Goal: Information Seeking & Learning: Learn about a topic

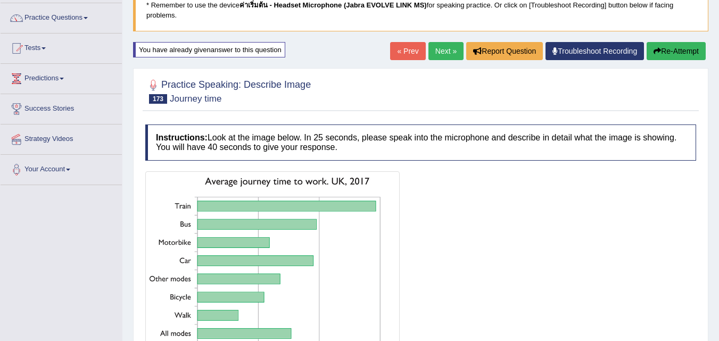
scroll to position [96, 0]
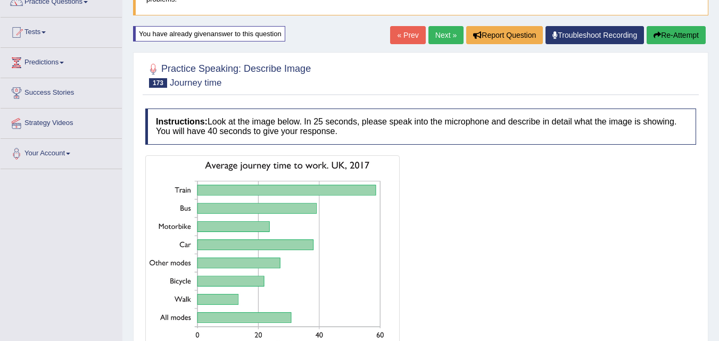
click at [659, 36] on button "Re-Attempt" at bounding box center [675, 35] width 59 height 18
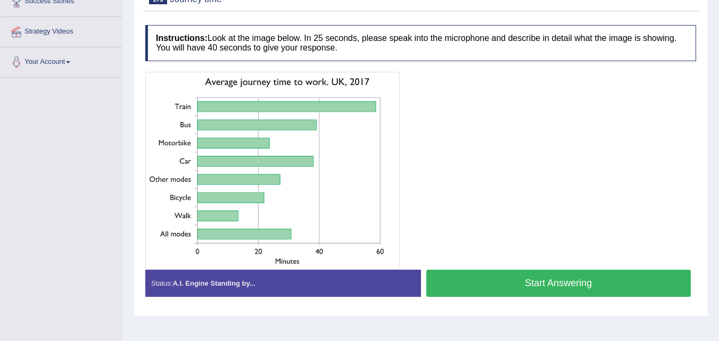
click at [495, 283] on button "Start Answering" at bounding box center [558, 283] width 265 height 27
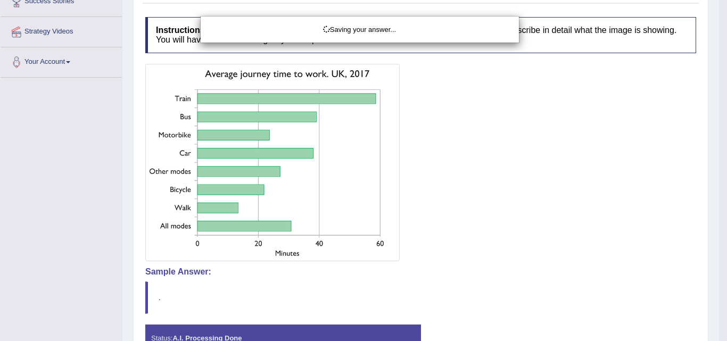
click at [478, 285] on div "Saving your answer..." at bounding box center [363, 170] width 727 height 341
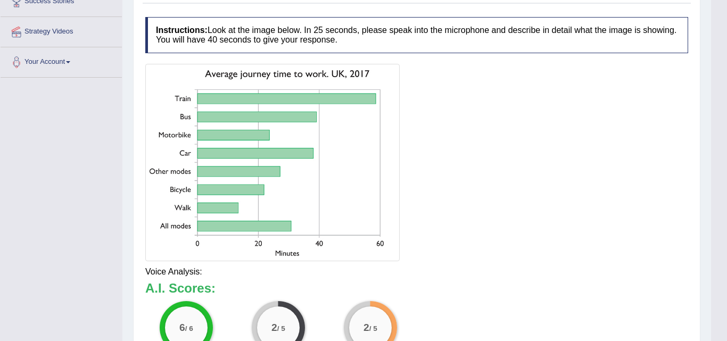
click at [255, 95] on img at bounding box center [272, 163] width 249 height 192
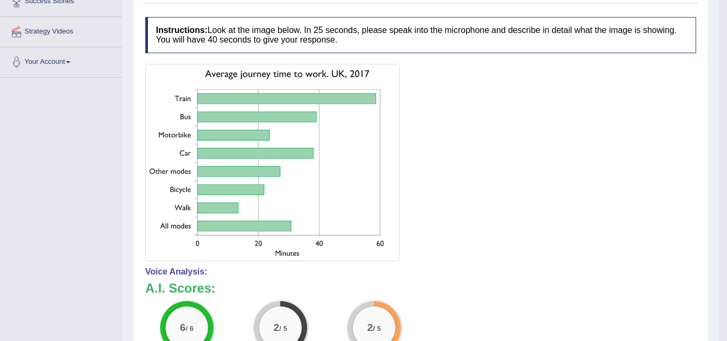
click at [301, 97] on img at bounding box center [272, 163] width 249 height 192
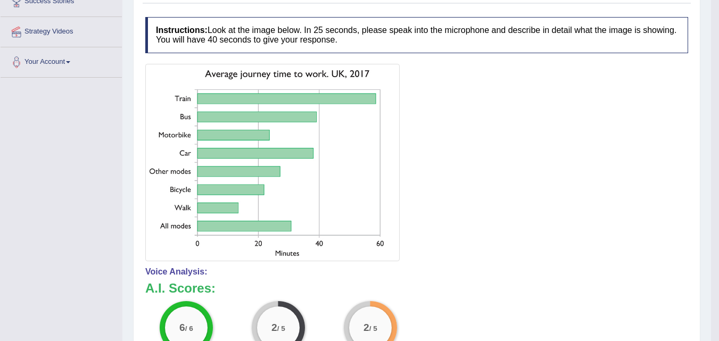
click at [372, 93] on img at bounding box center [272, 163] width 249 height 192
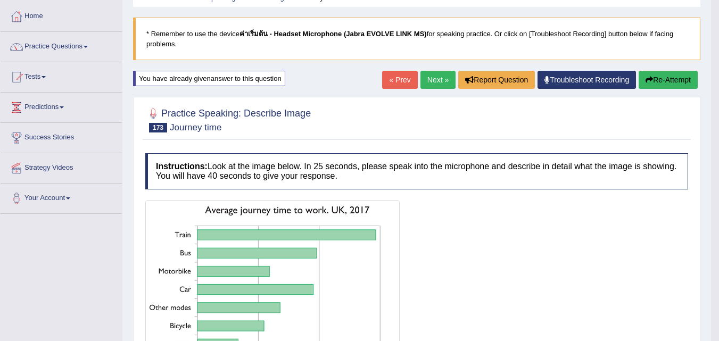
scroll to position [36, 0]
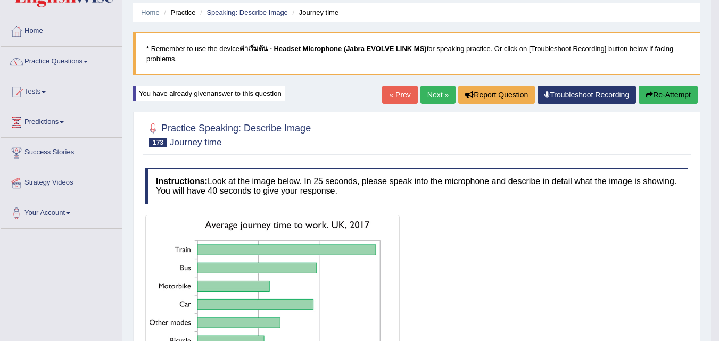
click at [657, 101] on button "Re-Attempt" at bounding box center [668, 95] width 59 height 18
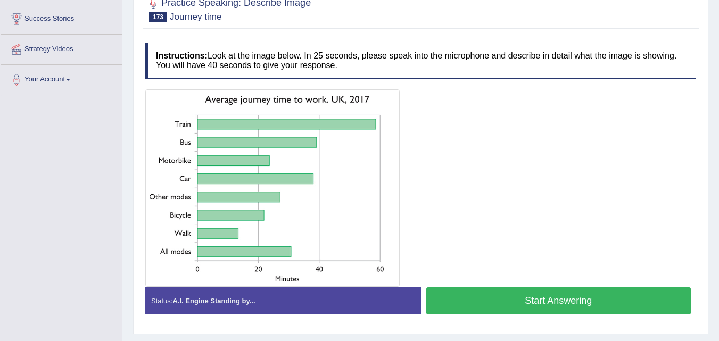
scroll to position [183, 0]
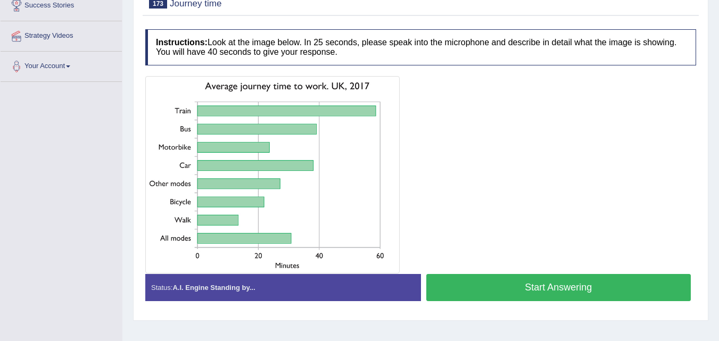
drag, startPoint x: 723, startPoint y: 100, endPoint x: 726, endPoint y: 184, distance: 84.7
click at [514, 287] on button "Start Answering" at bounding box center [558, 287] width 265 height 27
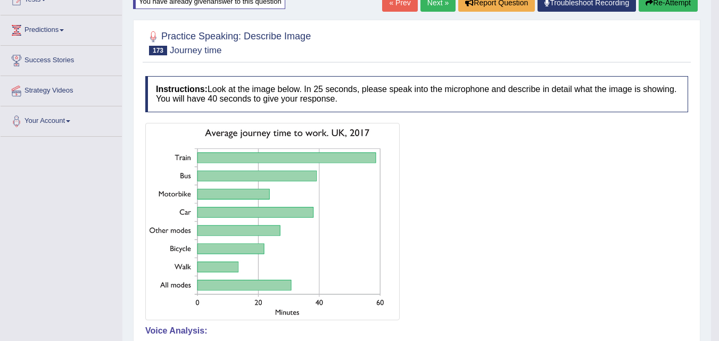
scroll to position [80, 0]
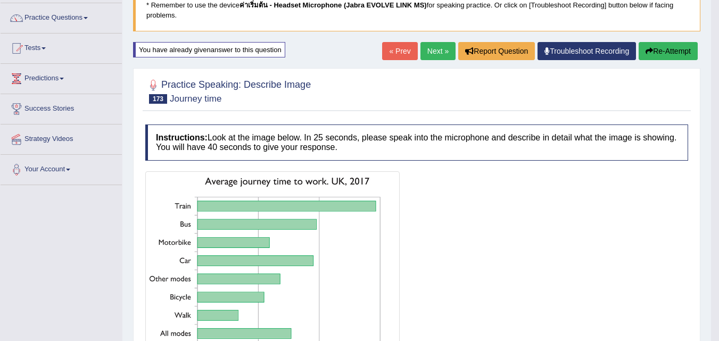
click at [441, 52] on link "Next »" at bounding box center [437, 51] width 35 height 18
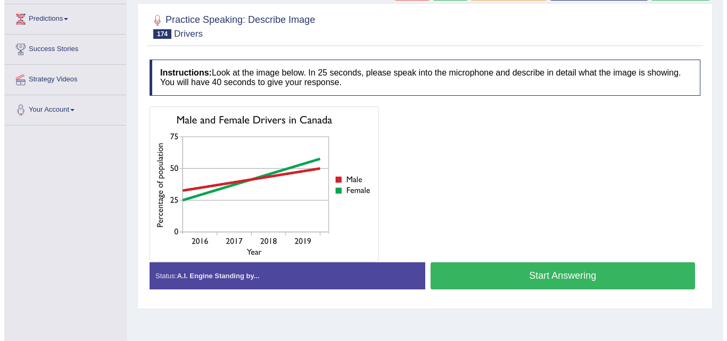
scroll to position [148, 0]
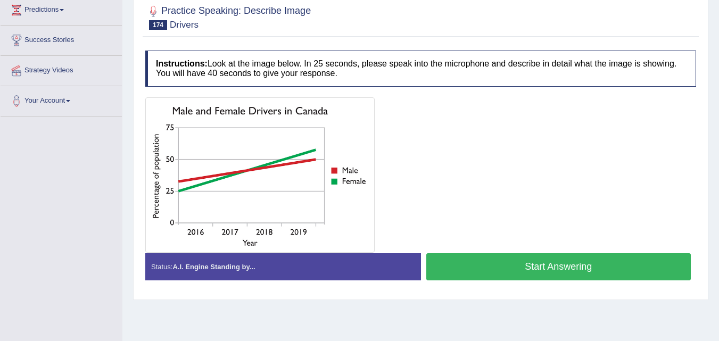
click at [484, 270] on button "Start Answering" at bounding box center [558, 266] width 265 height 27
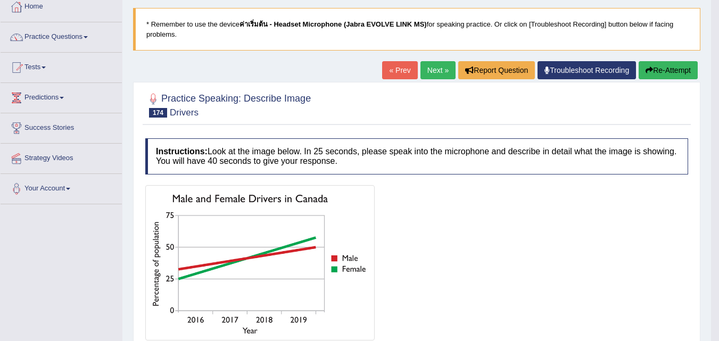
scroll to position [64, 0]
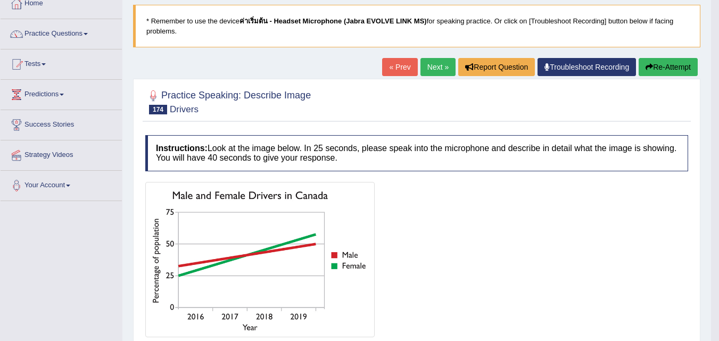
click at [662, 67] on button "Re-Attempt" at bounding box center [668, 67] width 59 height 18
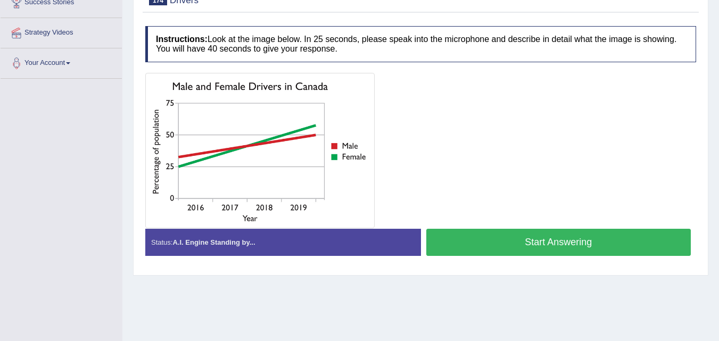
scroll to position [187, 0]
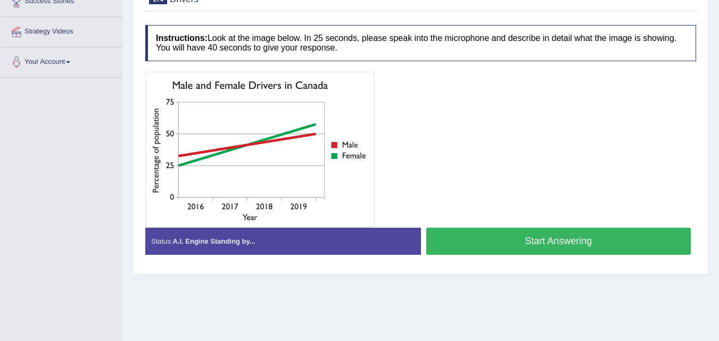
click at [457, 246] on button "Start Answering" at bounding box center [558, 241] width 265 height 27
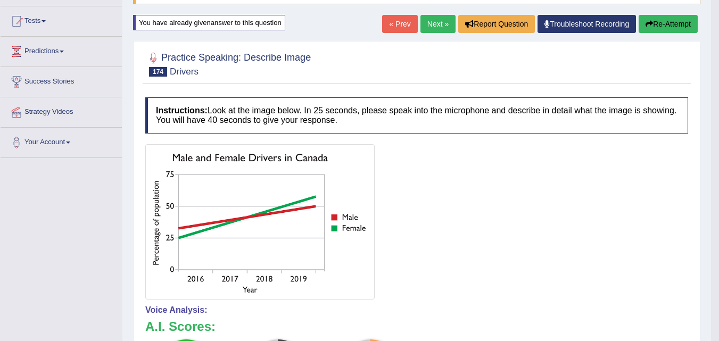
scroll to position [78, 0]
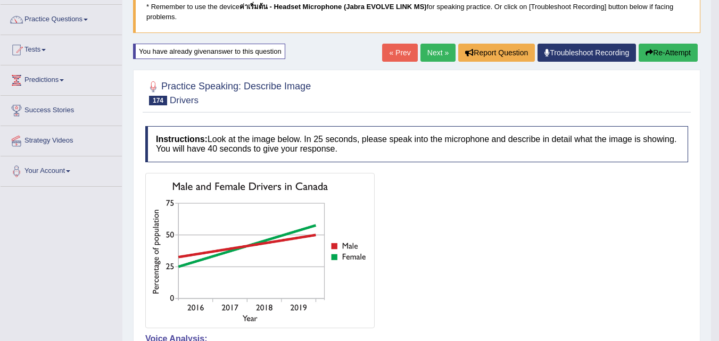
click at [666, 59] on button "Re-Attempt" at bounding box center [668, 53] width 59 height 18
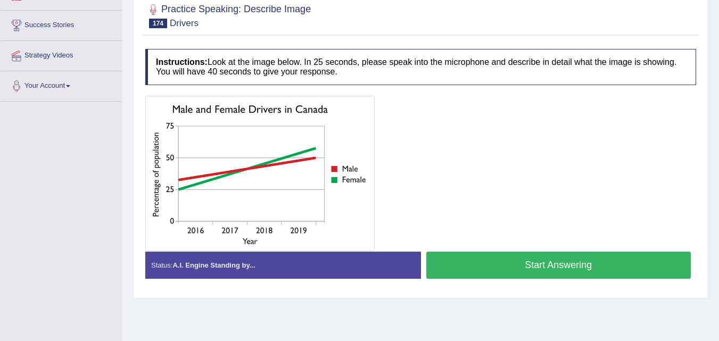
scroll to position [163, 0]
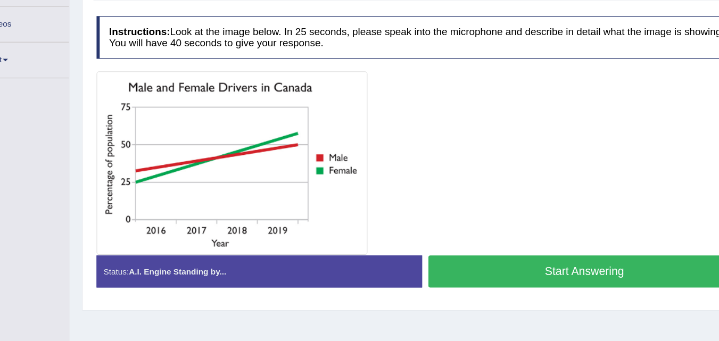
click at [486, 267] on button "Start Answering" at bounding box center [558, 265] width 265 height 27
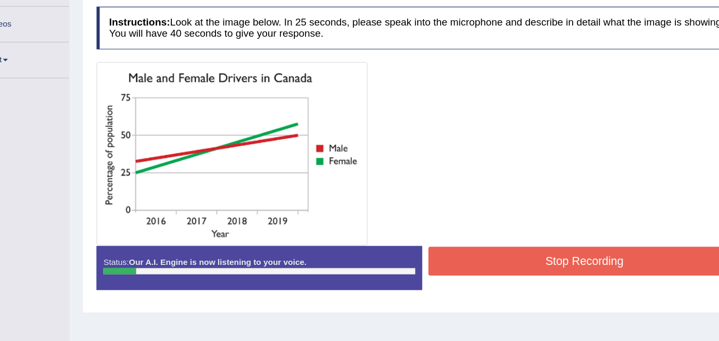
click at [508, 260] on button "Stop Recording" at bounding box center [558, 256] width 265 height 24
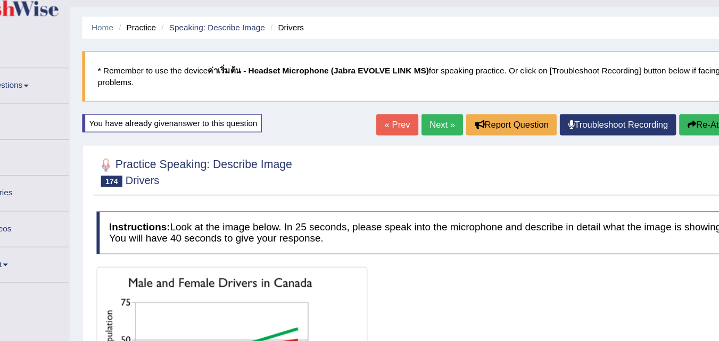
scroll to position [12, 0]
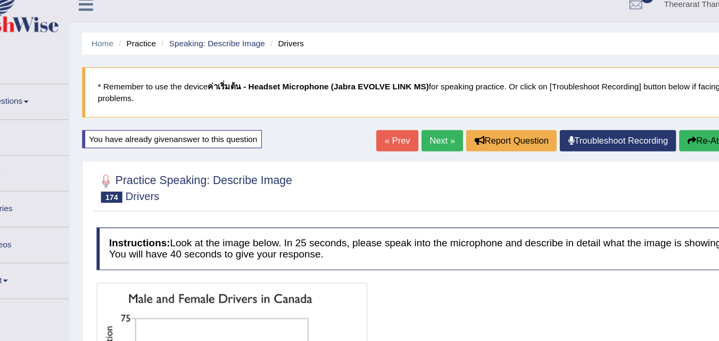
click at [648, 121] on icon "button" at bounding box center [648, 118] width 7 height 7
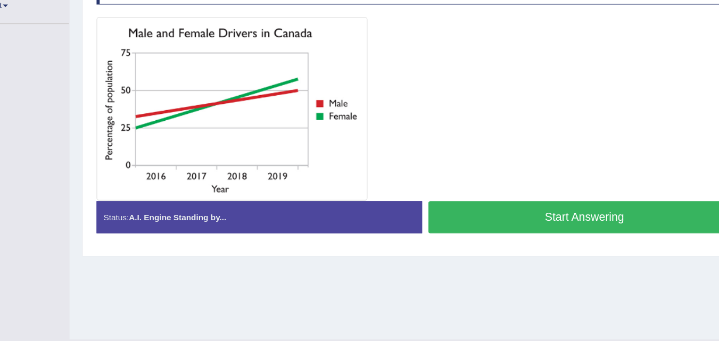
scroll to position [196, 0]
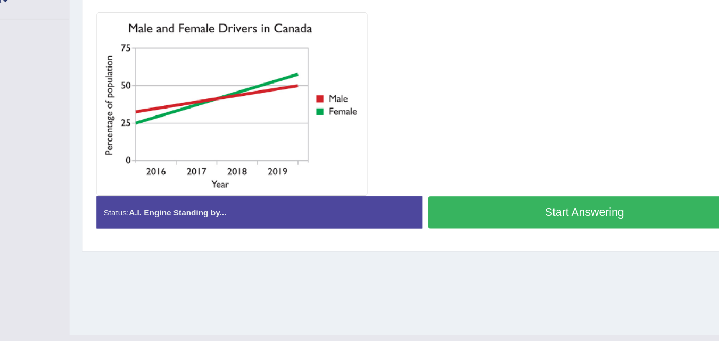
click at [449, 234] on button "Start Answering" at bounding box center [558, 232] width 265 height 27
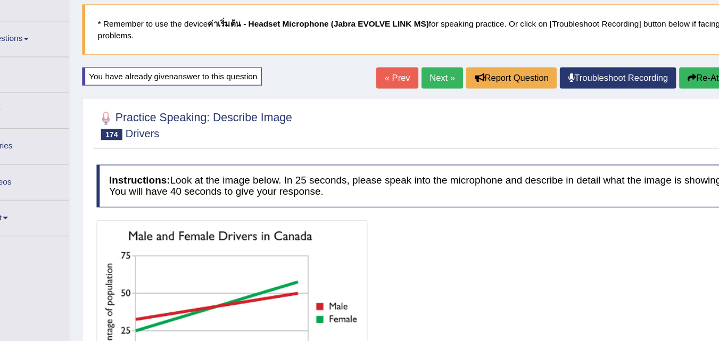
scroll to position [61, 0]
click at [657, 74] on button "Re-Attempt" at bounding box center [668, 70] width 59 height 18
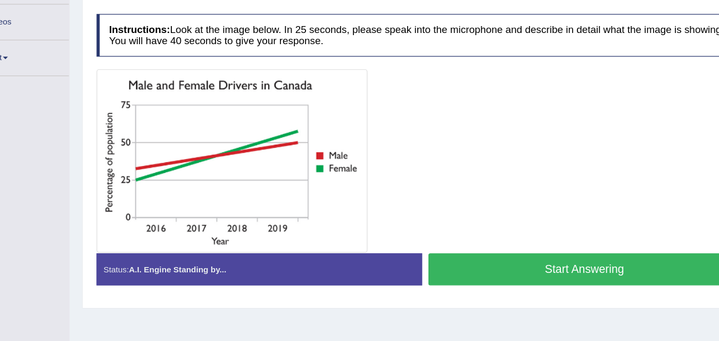
scroll to position [200, 0]
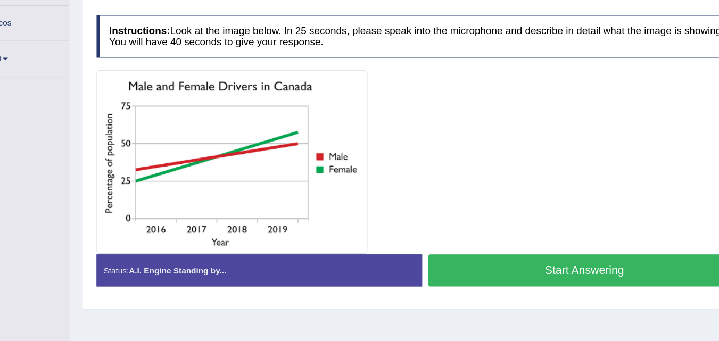
click at [482, 227] on button "Start Answering" at bounding box center [558, 228] width 265 height 27
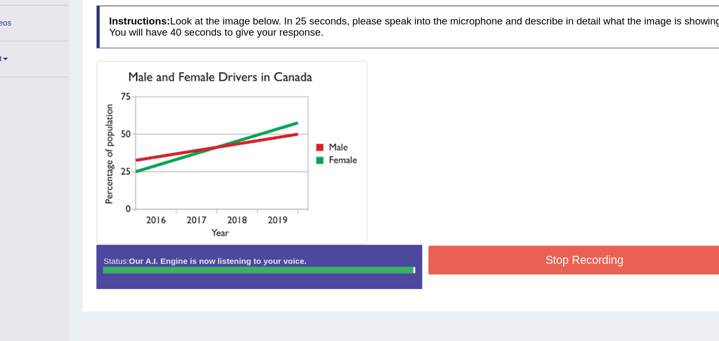
click at [543, 222] on button "Stop Recording" at bounding box center [558, 220] width 265 height 24
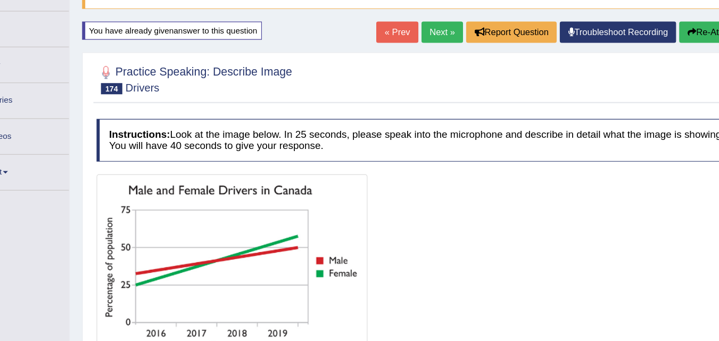
scroll to position [98, 0]
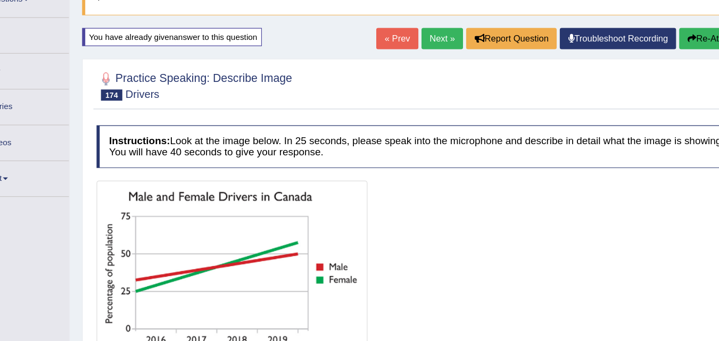
click at [438, 37] on link "Next »" at bounding box center [437, 32] width 35 height 18
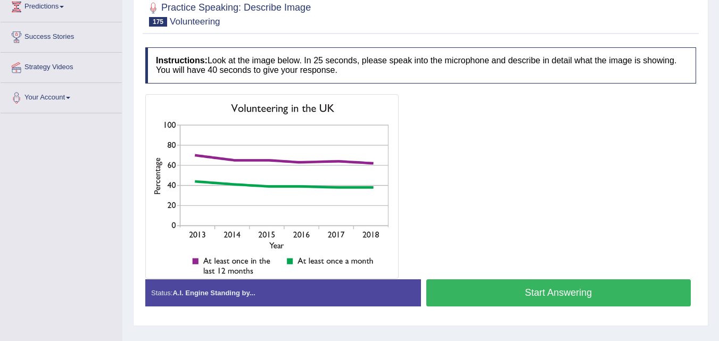
scroll to position [156, 0]
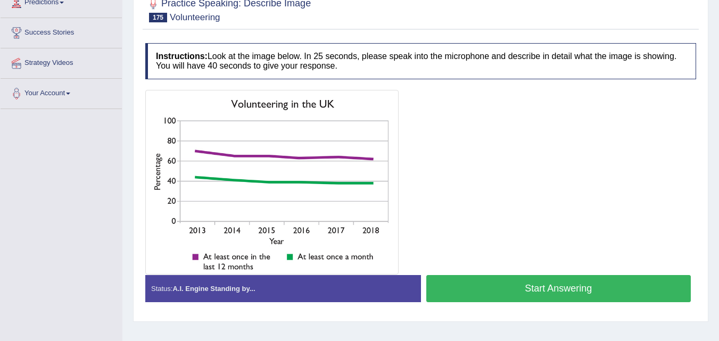
click at [457, 283] on button "Start Answering" at bounding box center [558, 288] width 265 height 27
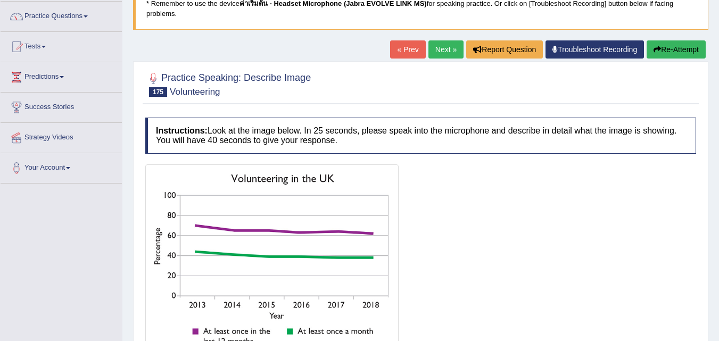
scroll to position [60, 0]
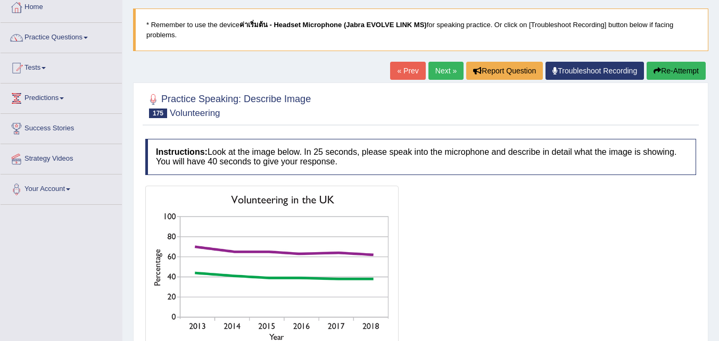
click at [672, 68] on button "Re-Attempt" at bounding box center [675, 71] width 59 height 18
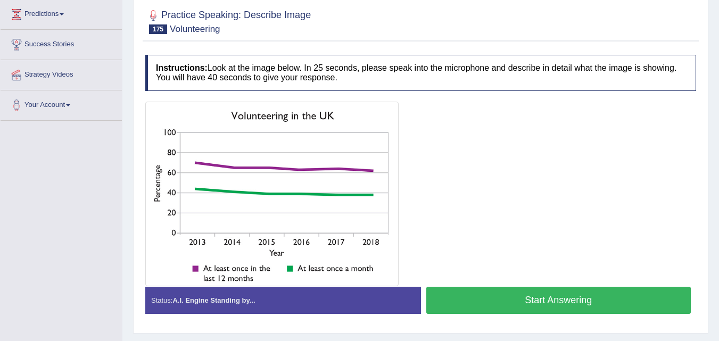
scroll to position [145, 0]
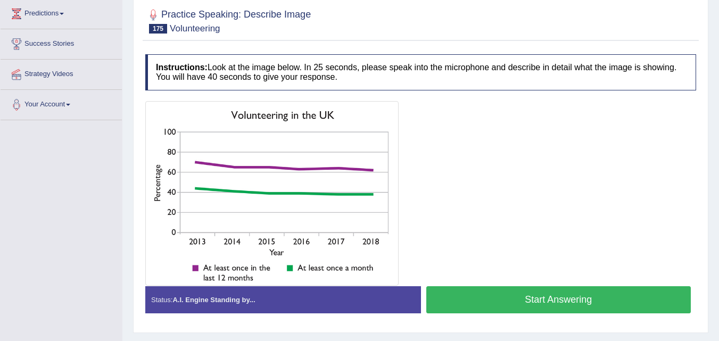
click at [467, 306] on button "Start Answering" at bounding box center [558, 299] width 265 height 27
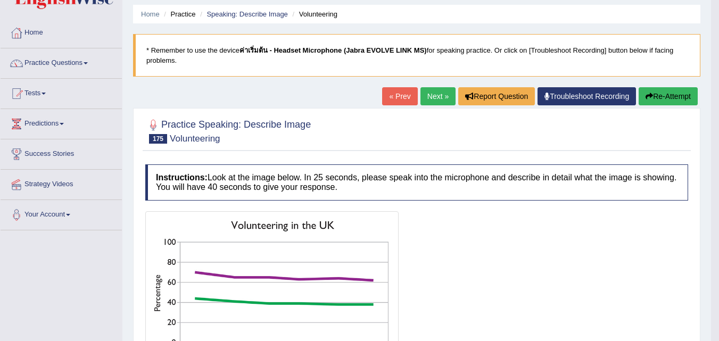
scroll to position [38, 0]
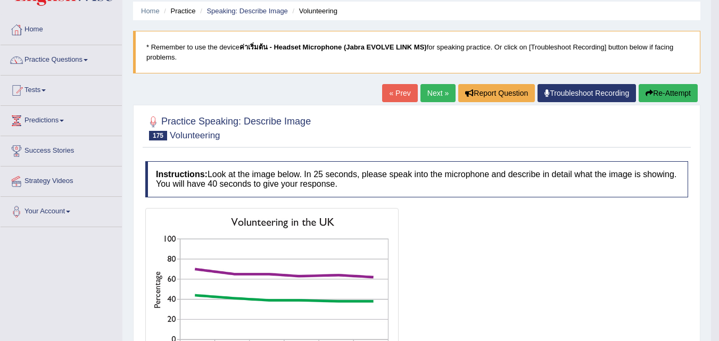
click at [677, 96] on button "Re-Attempt" at bounding box center [668, 93] width 59 height 18
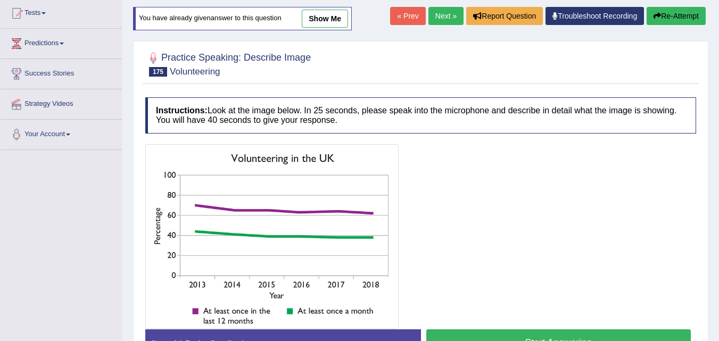
scroll to position [161, 0]
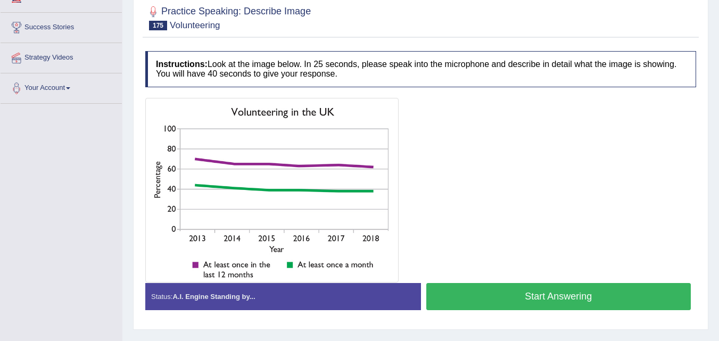
click at [488, 299] on button "Start Answering" at bounding box center [558, 296] width 265 height 27
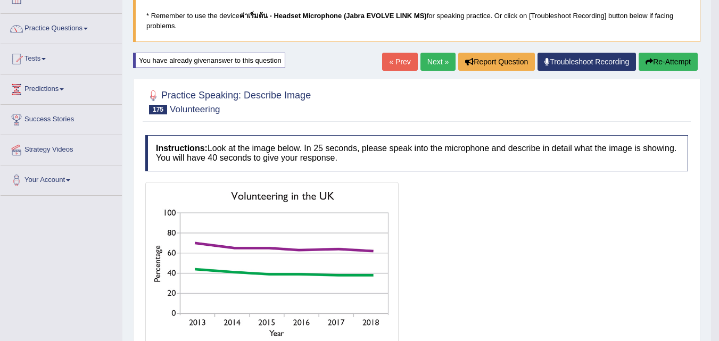
scroll to position [64, 0]
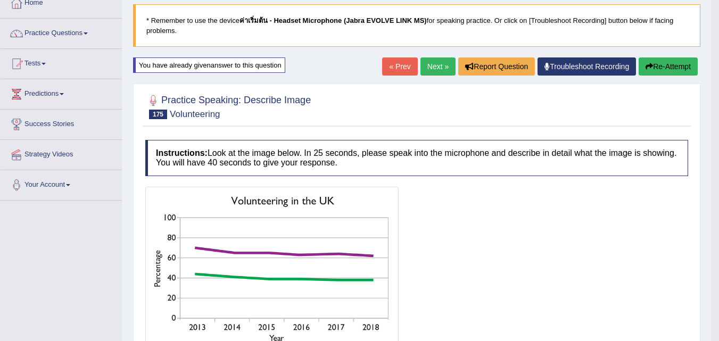
click at [433, 73] on link "Next »" at bounding box center [437, 66] width 35 height 18
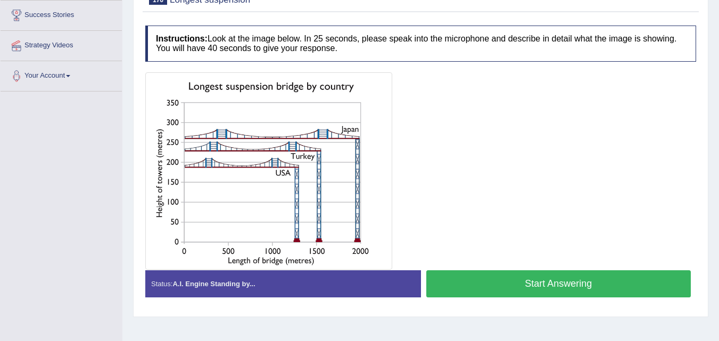
scroll to position [175, 0]
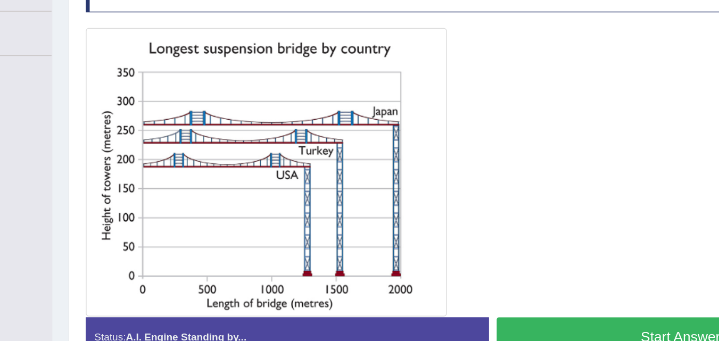
click at [415, 106] on div at bounding box center [420, 169] width 551 height 197
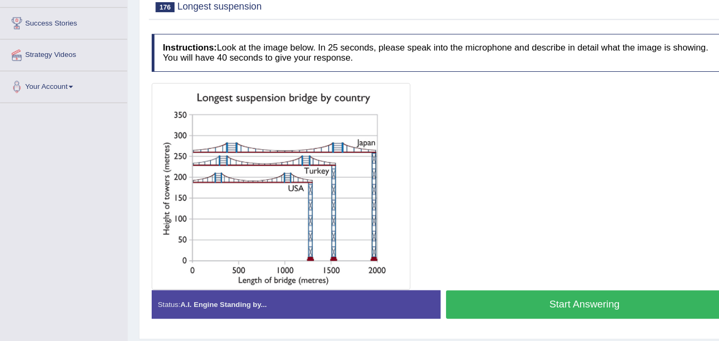
scroll to position [164, 0]
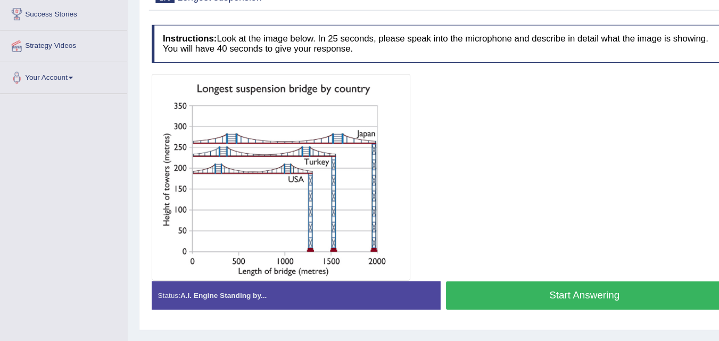
click at [482, 296] on button "Start Answering" at bounding box center [558, 293] width 265 height 27
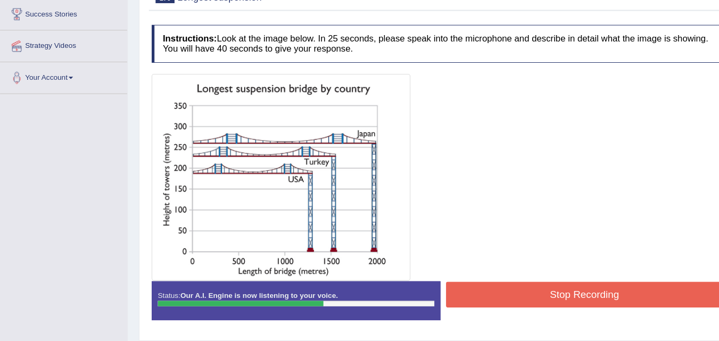
click at [482, 296] on button "Stop Recording" at bounding box center [558, 292] width 265 height 24
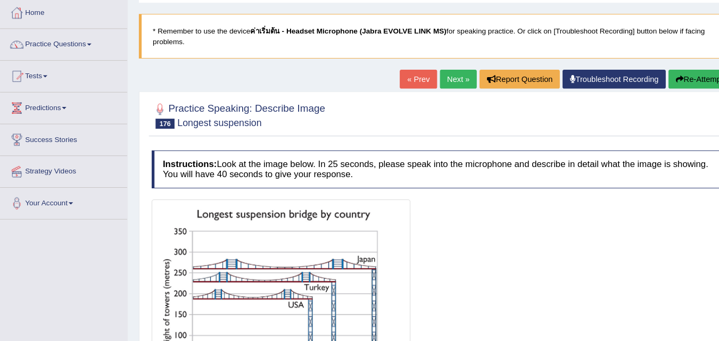
scroll to position [47, 0]
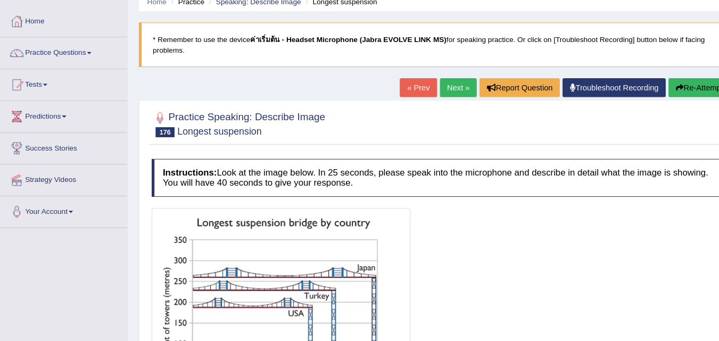
click at [652, 85] on button "Re-Attempt" at bounding box center [668, 83] width 59 height 18
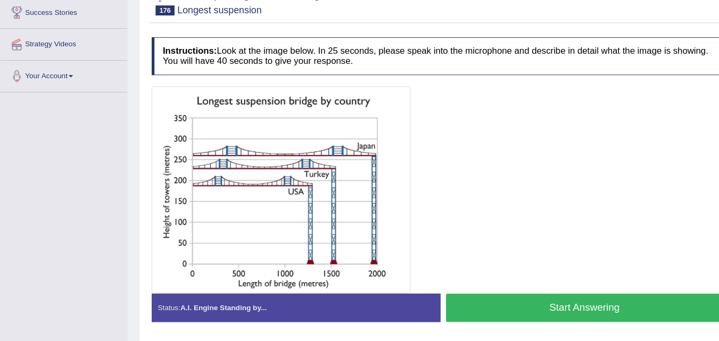
scroll to position [164, 0]
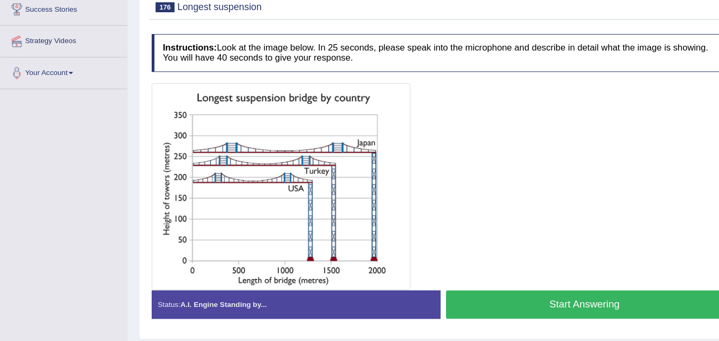
click at [469, 306] on button "Start Answering" at bounding box center [558, 306] width 265 height 27
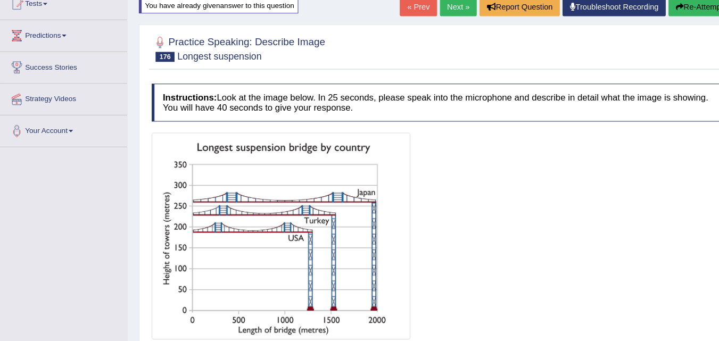
scroll to position [84, 0]
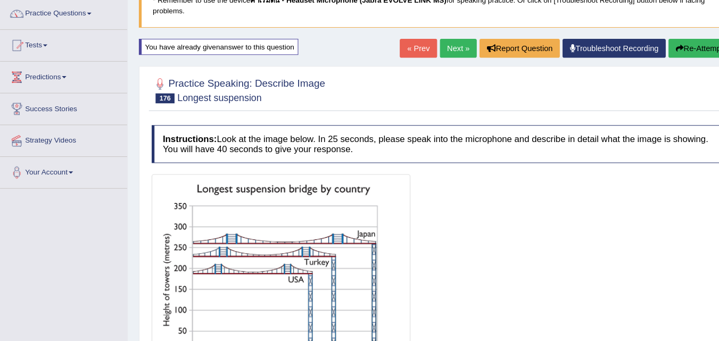
click at [437, 51] on link "Next »" at bounding box center [437, 47] width 35 height 18
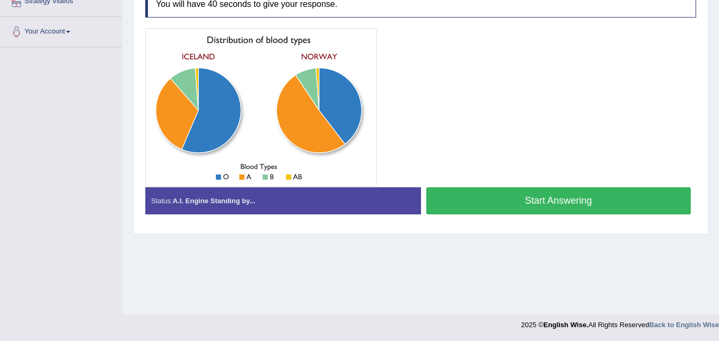
click at [467, 206] on button "Start Answering" at bounding box center [558, 200] width 265 height 27
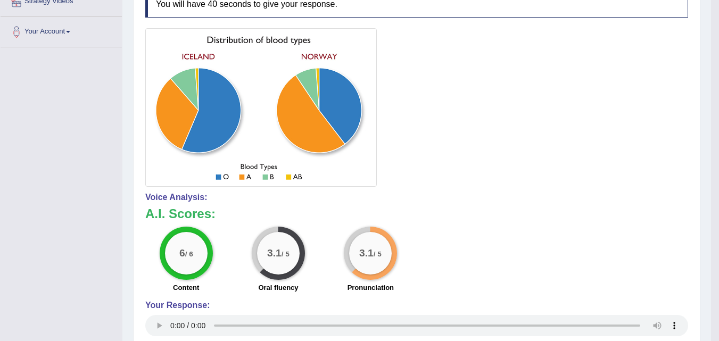
drag, startPoint x: 717, startPoint y: 173, endPoint x: 719, endPoint y: 153, distance: 19.8
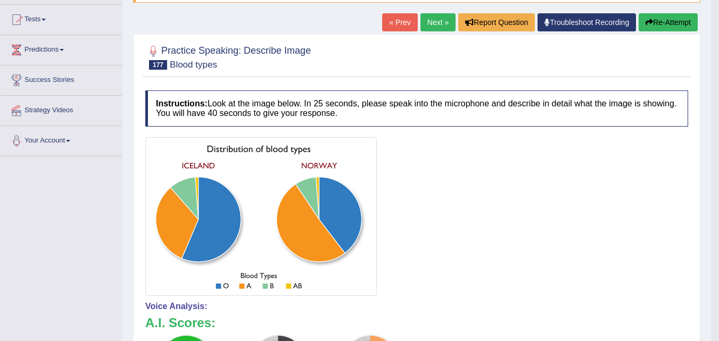
scroll to position [105, 0]
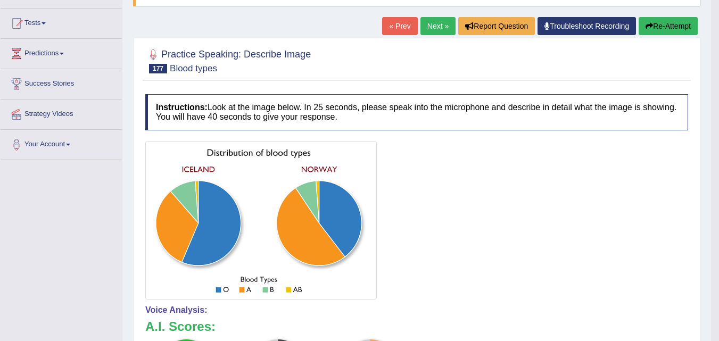
click at [660, 24] on button "Re-Attempt" at bounding box center [668, 26] width 59 height 18
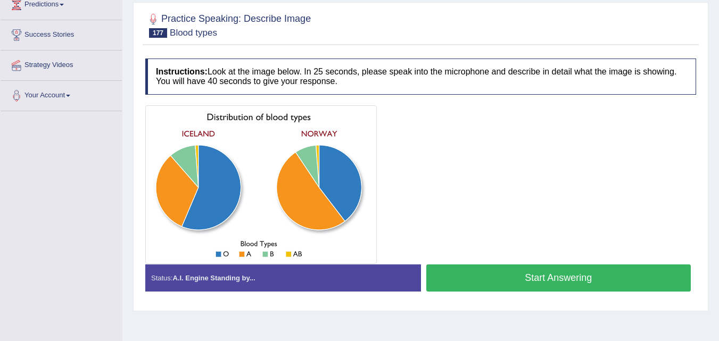
scroll to position [176, 0]
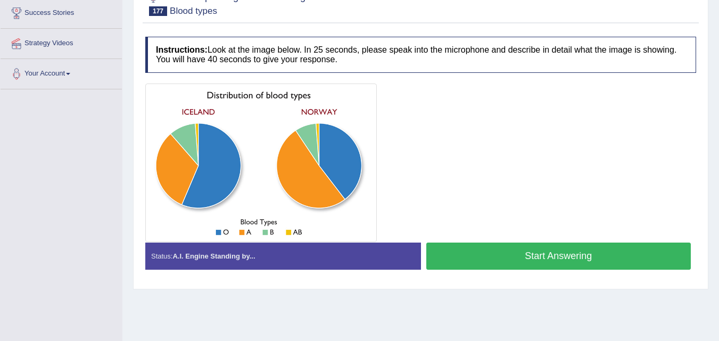
click at [502, 256] on button "Start Answering" at bounding box center [558, 256] width 265 height 27
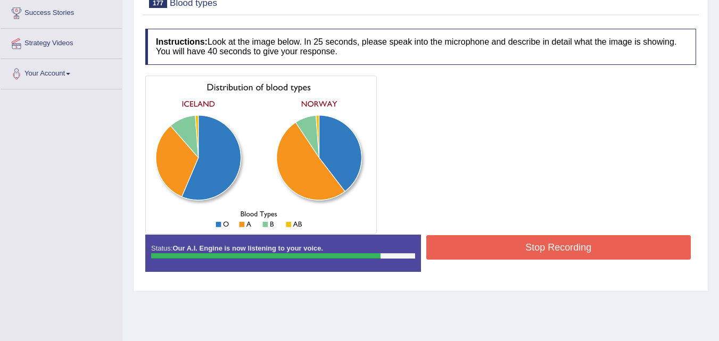
click at [497, 252] on button "Stop Recording" at bounding box center [558, 247] width 265 height 24
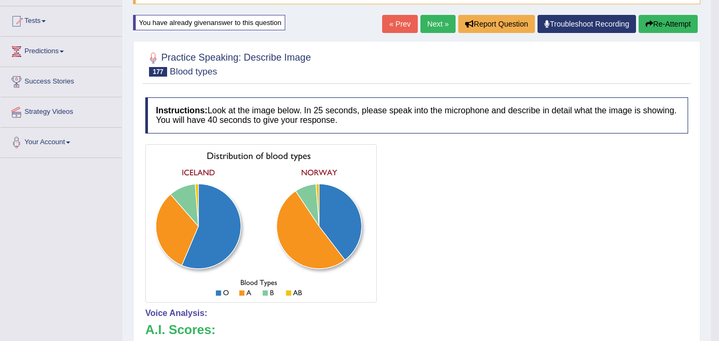
scroll to position [106, 0]
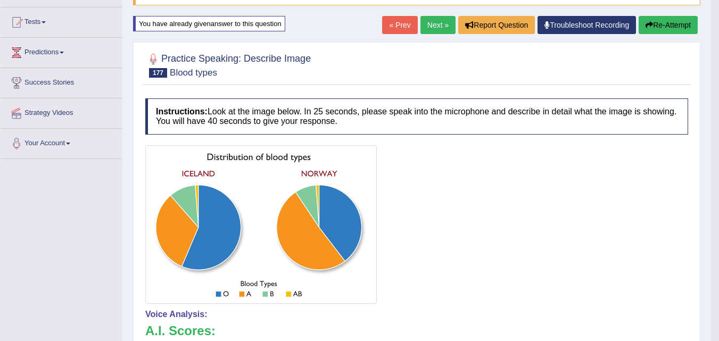
click at [663, 27] on button "Re-Attempt" at bounding box center [668, 25] width 59 height 18
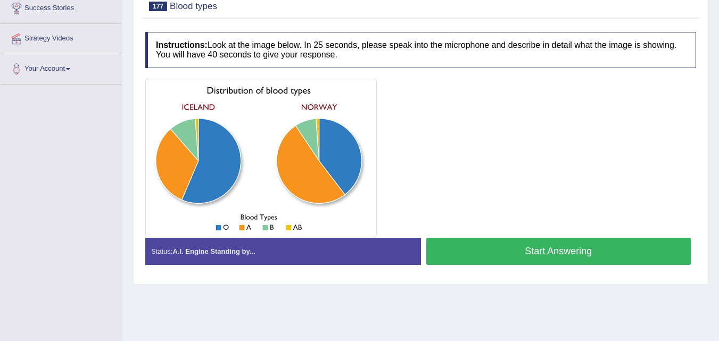
scroll to position [188, 0]
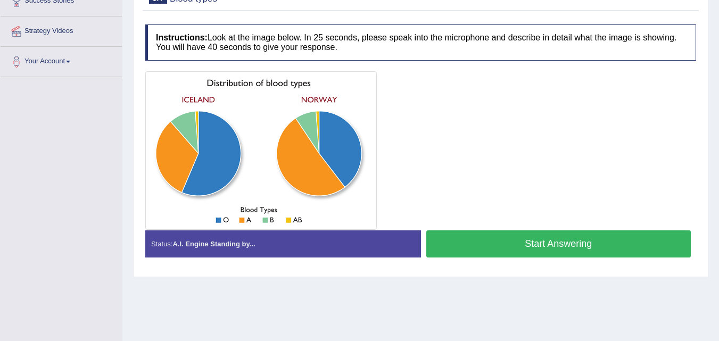
click at [493, 239] on button "Start Answering" at bounding box center [558, 243] width 265 height 27
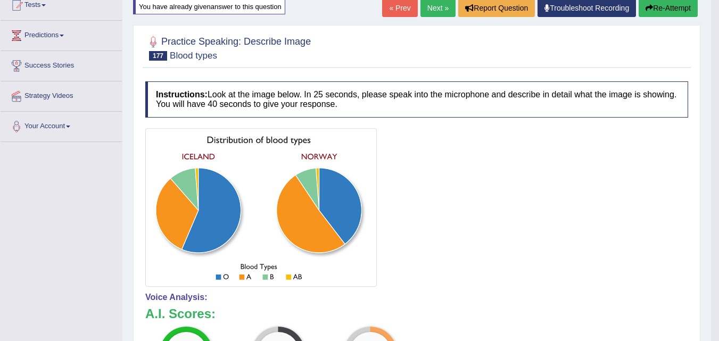
scroll to position [122, 0]
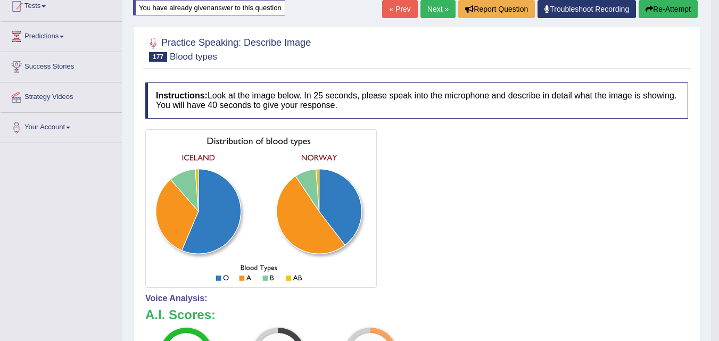
click at [657, 12] on button "Re-Attempt" at bounding box center [668, 9] width 59 height 18
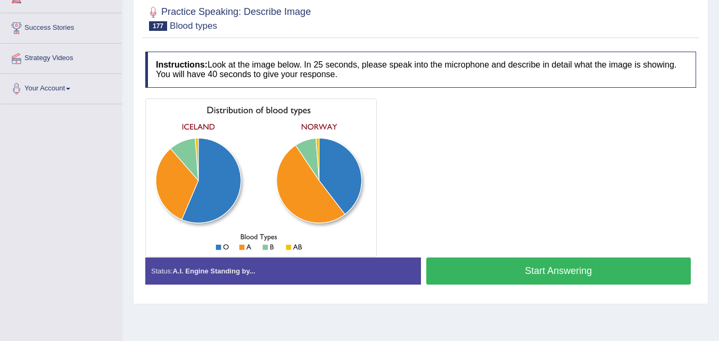
scroll to position [163, 0]
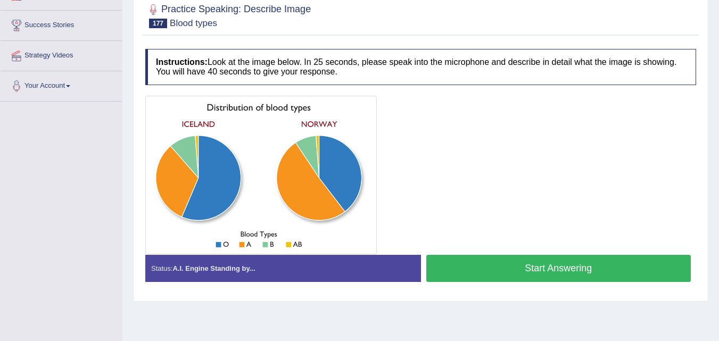
click at [718, 126] on html "Toggle navigation Home Practice Questions Speaking Practice Read Aloud Repeat S…" at bounding box center [359, 7] width 719 height 341
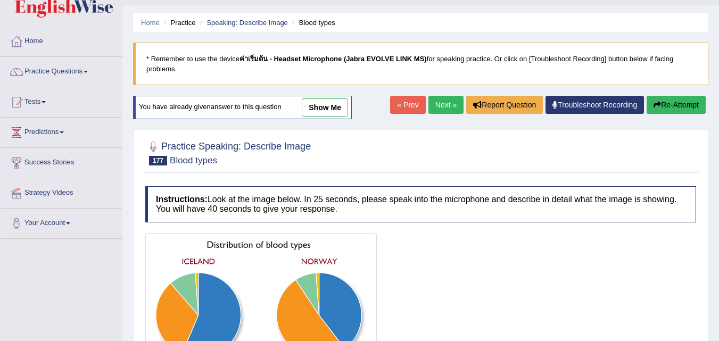
scroll to position [0, 0]
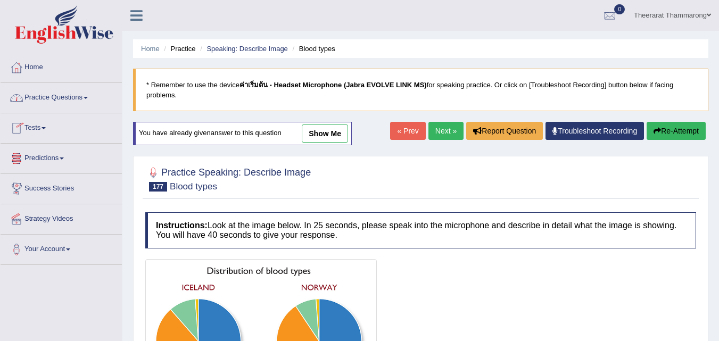
click at [67, 93] on link "Practice Questions" at bounding box center [61, 96] width 121 height 27
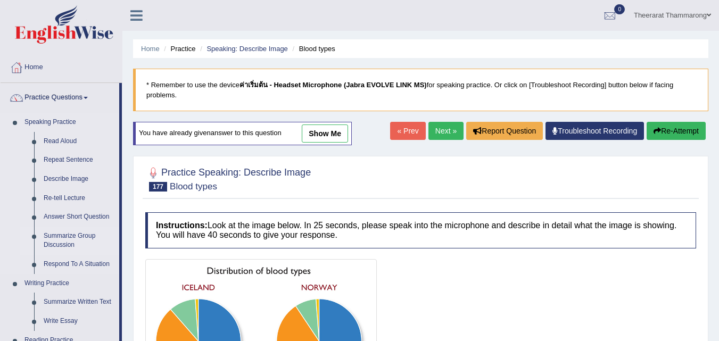
click at [63, 235] on link "Summarize Group Discussion" at bounding box center [79, 241] width 80 height 28
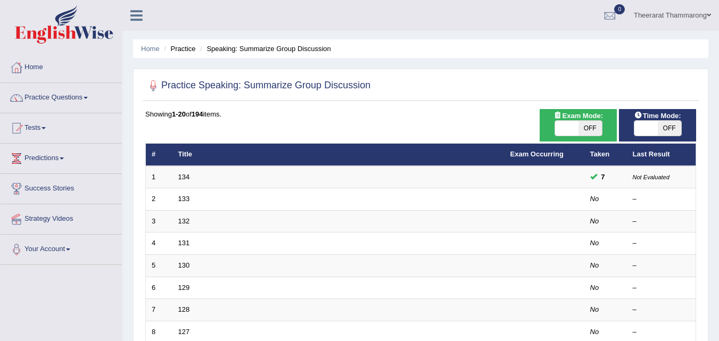
click at [54, 97] on link "Practice Questions" at bounding box center [61, 96] width 121 height 27
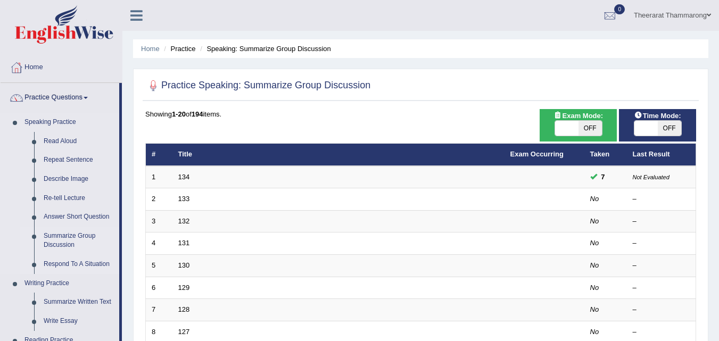
click at [55, 263] on link "Respond To A Situation" at bounding box center [79, 264] width 80 height 19
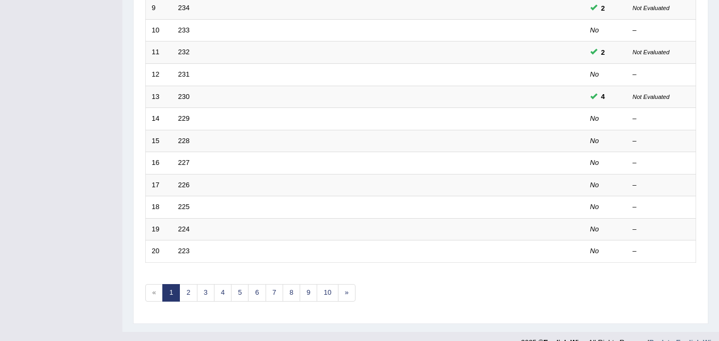
scroll to position [349, 0]
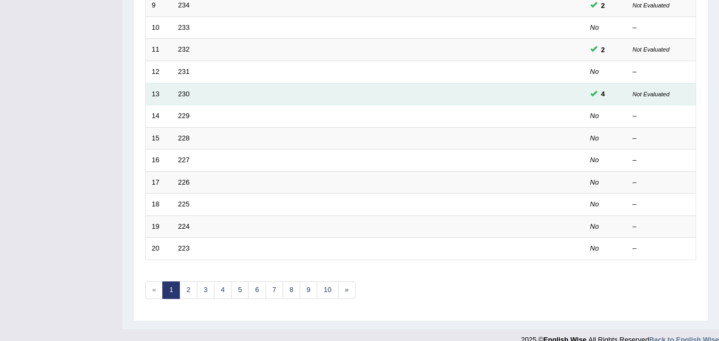
drag, startPoint x: 715, startPoint y: 182, endPoint x: 556, endPoint y: 98, distance: 179.2
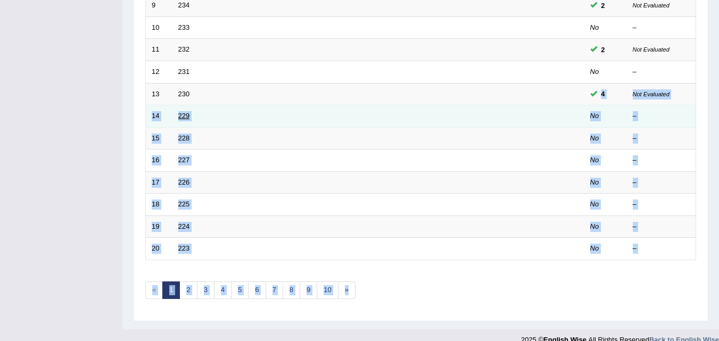
click at [180, 115] on link "229" at bounding box center [184, 116] width 12 height 8
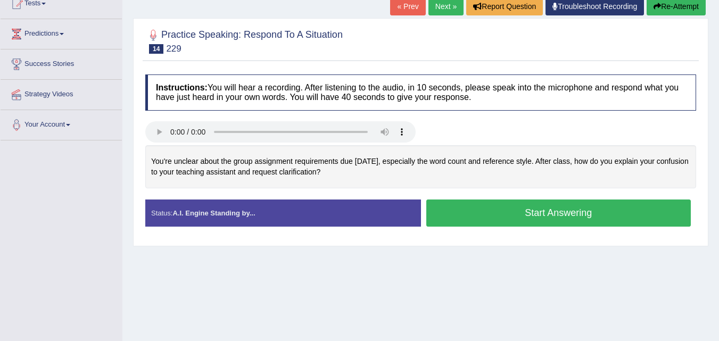
scroll to position [130, 0]
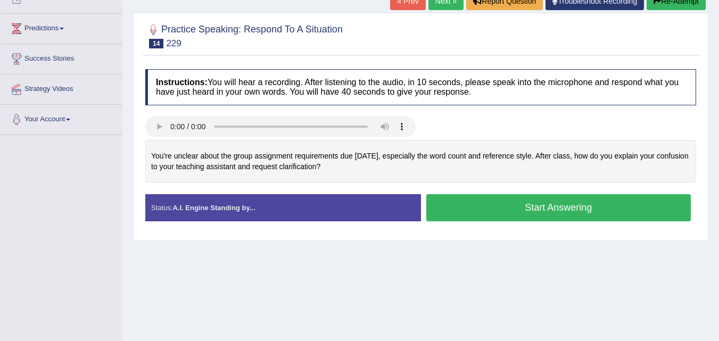
click at [438, 208] on button "Start Answering" at bounding box center [558, 207] width 265 height 27
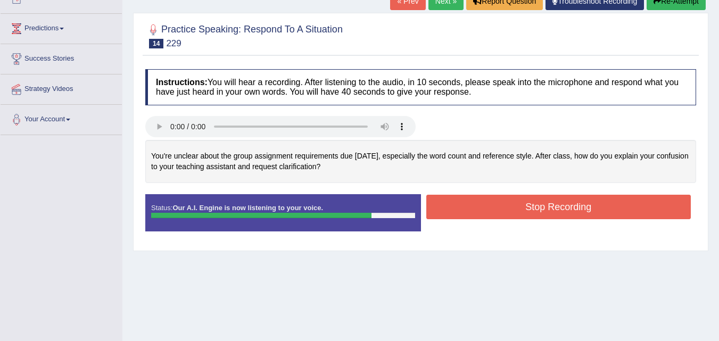
click at [438, 208] on button "Stop Recording" at bounding box center [558, 207] width 265 height 24
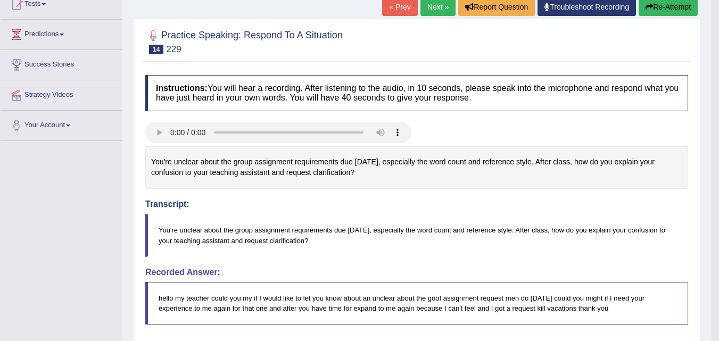
scroll to position [118, 0]
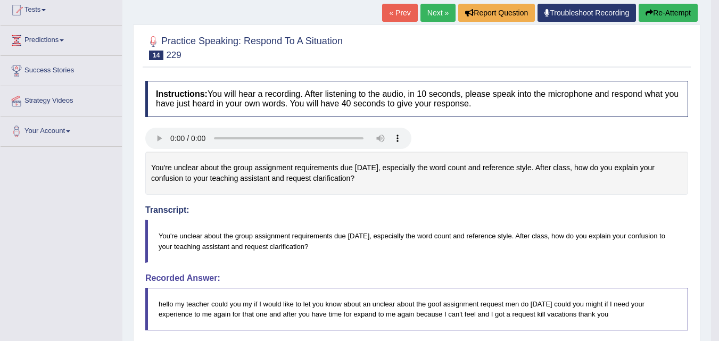
click at [653, 12] on button "Re-Attempt" at bounding box center [668, 13] width 59 height 18
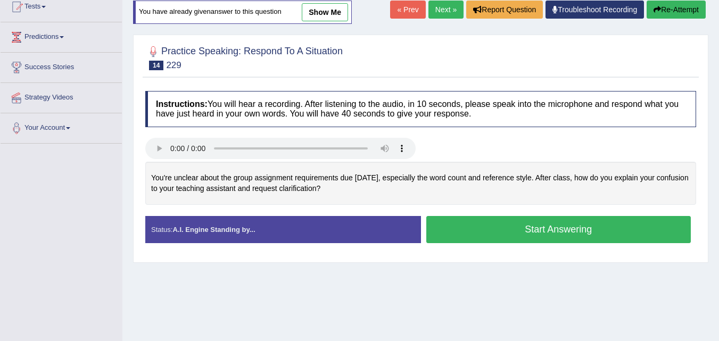
click at [507, 230] on button "Start Answering" at bounding box center [558, 229] width 265 height 27
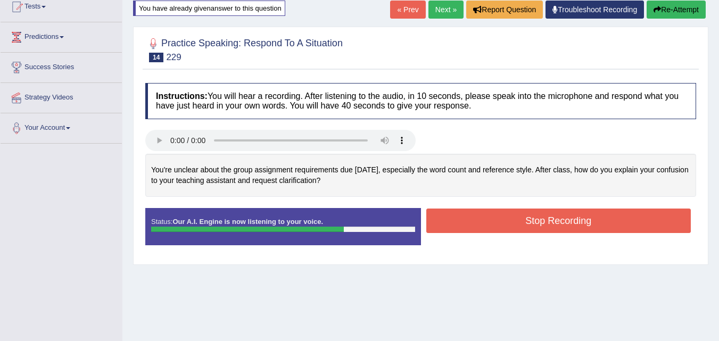
click at [508, 232] on button "Stop Recording" at bounding box center [558, 221] width 265 height 24
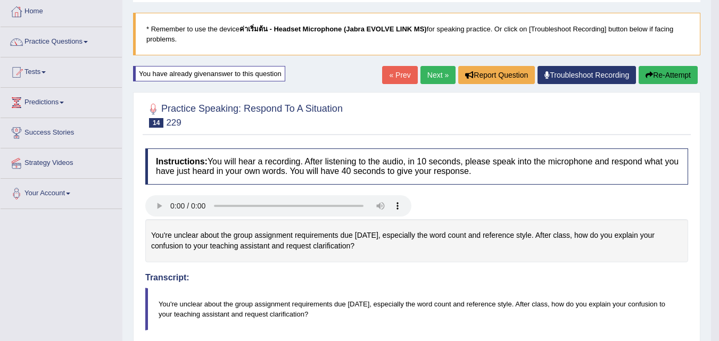
scroll to position [55, 0]
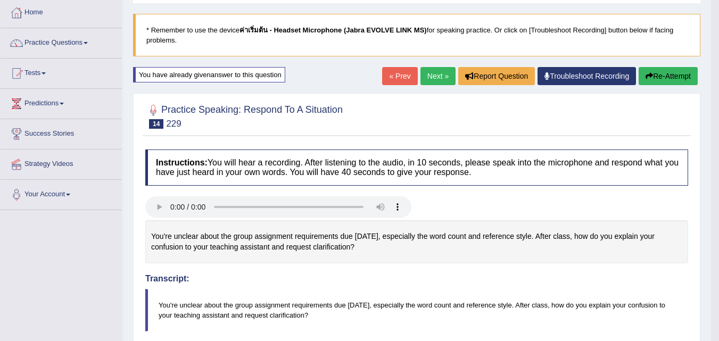
click at [661, 81] on button "Re-Attempt" at bounding box center [668, 76] width 59 height 18
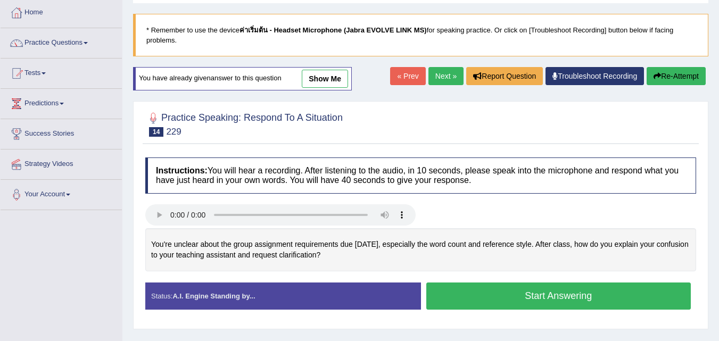
scroll to position [55, 0]
click at [469, 293] on button "Start Answering" at bounding box center [558, 296] width 265 height 27
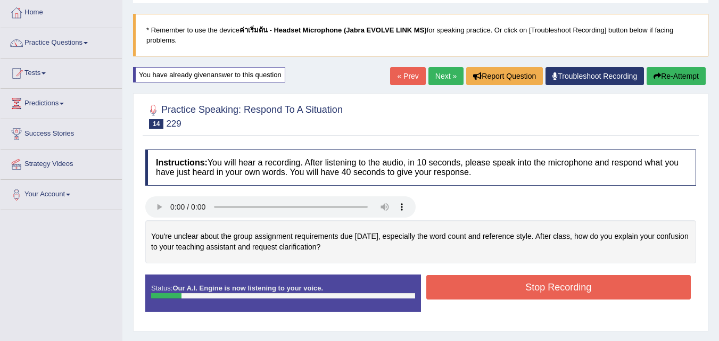
click at [469, 293] on button "Stop Recording" at bounding box center [558, 287] width 265 height 24
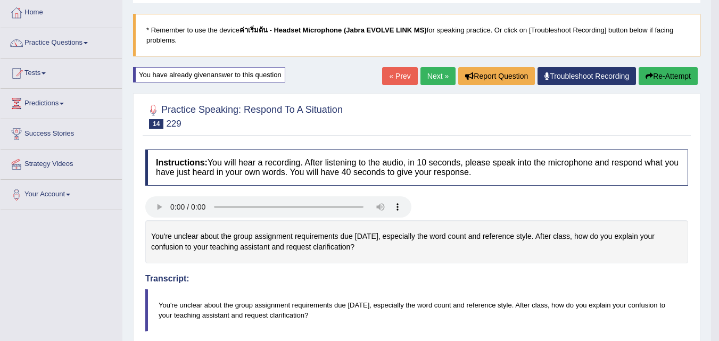
click at [668, 72] on button "Re-Attempt" at bounding box center [668, 76] width 59 height 18
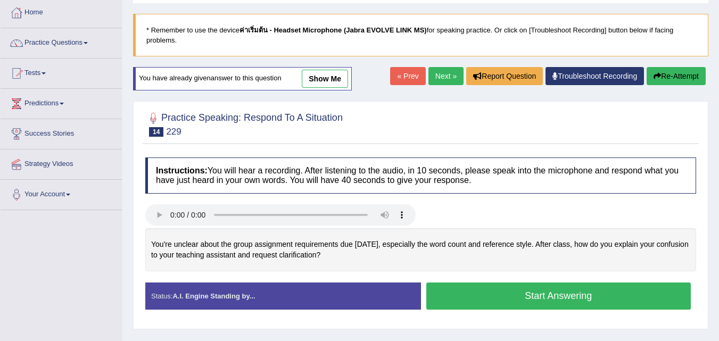
click at [494, 303] on button "Start Answering" at bounding box center [558, 296] width 265 height 27
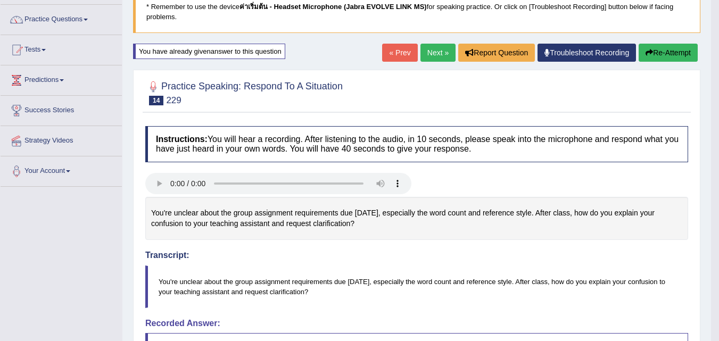
scroll to position [74, 0]
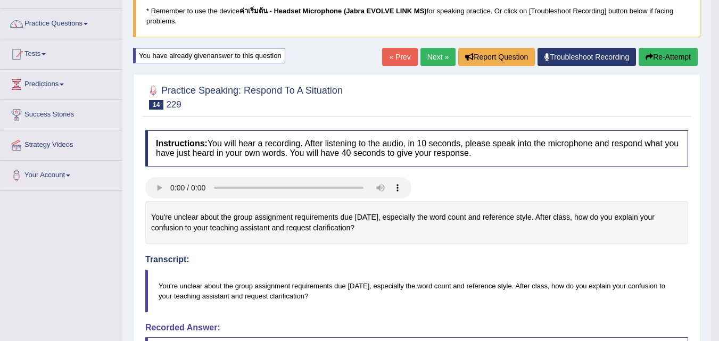
click at [426, 56] on link "Next »" at bounding box center [437, 57] width 35 height 18
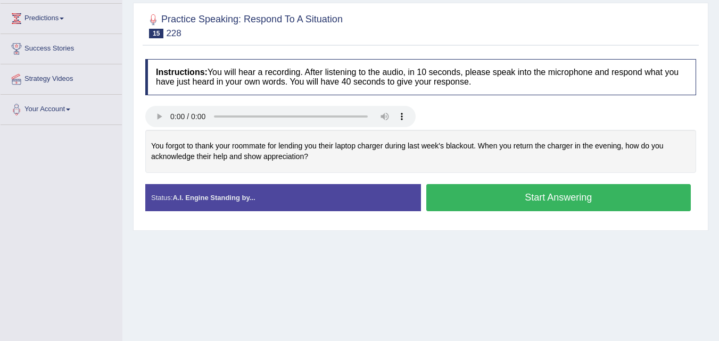
scroll to position [144, 0]
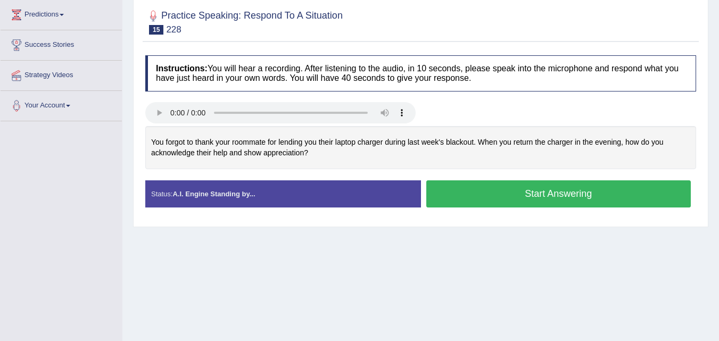
click at [447, 196] on button "Start Answering" at bounding box center [558, 193] width 265 height 27
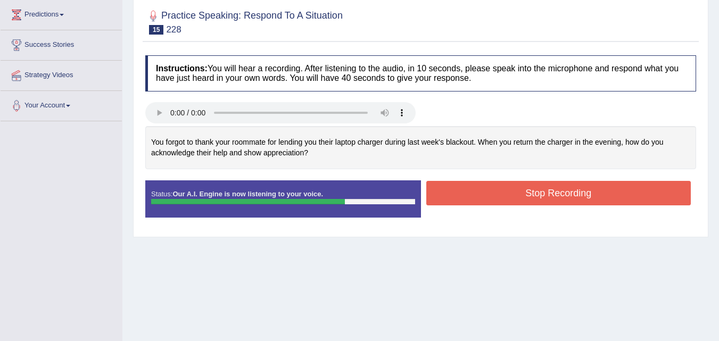
click at [447, 196] on button "Stop Recording" at bounding box center [558, 193] width 265 height 24
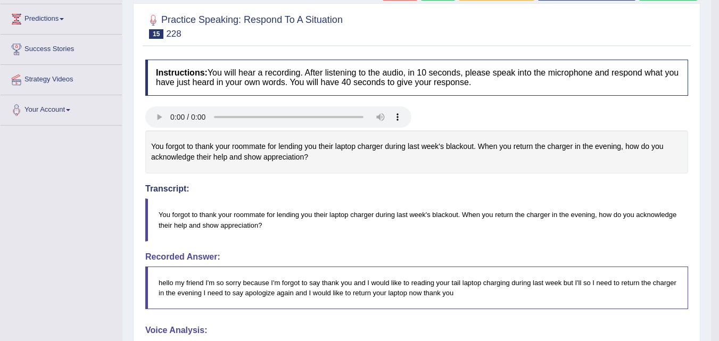
scroll to position [121, 0]
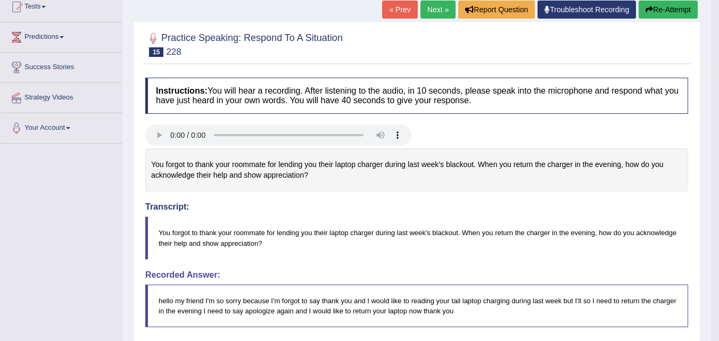
click at [671, 10] on button "Re-Attempt" at bounding box center [668, 10] width 59 height 18
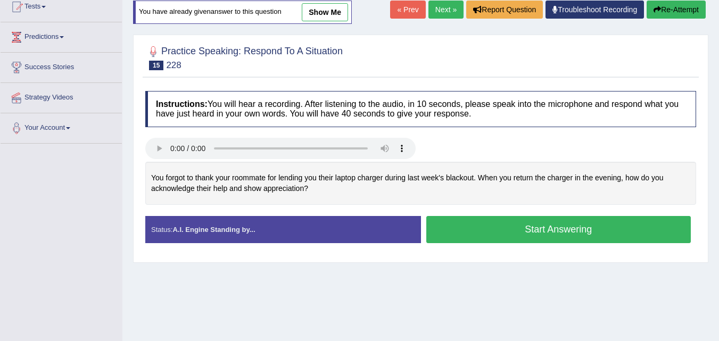
scroll to position [121, 0]
click at [468, 229] on button "Start Answering" at bounding box center [558, 229] width 265 height 27
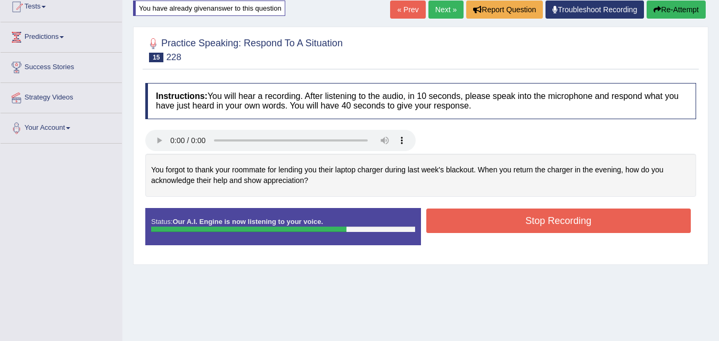
click at [468, 229] on button "Stop Recording" at bounding box center [558, 221] width 265 height 24
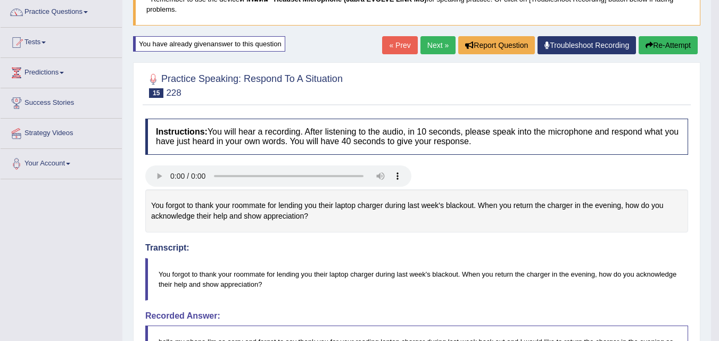
scroll to position [72, 0]
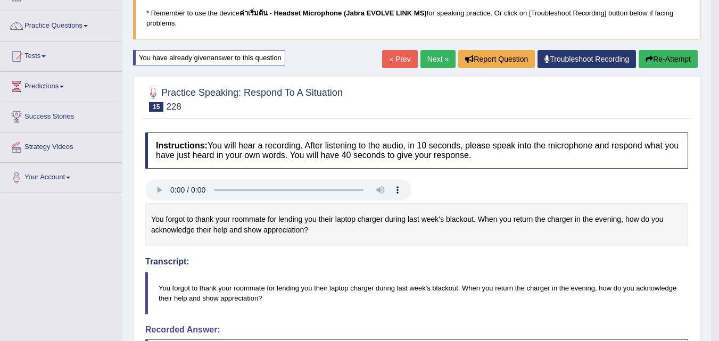
click at [438, 57] on link "Next »" at bounding box center [437, 59] width 35 height 18
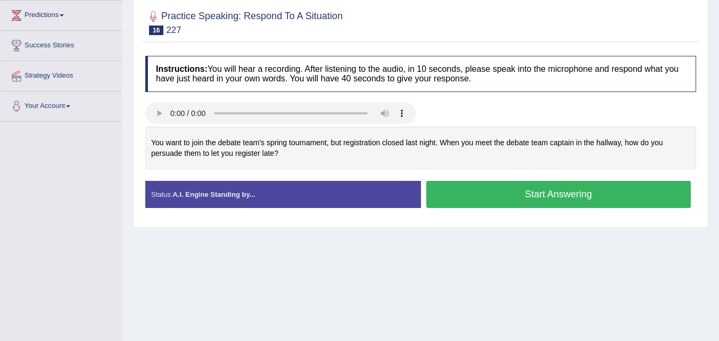
scroll to position [141, 0]
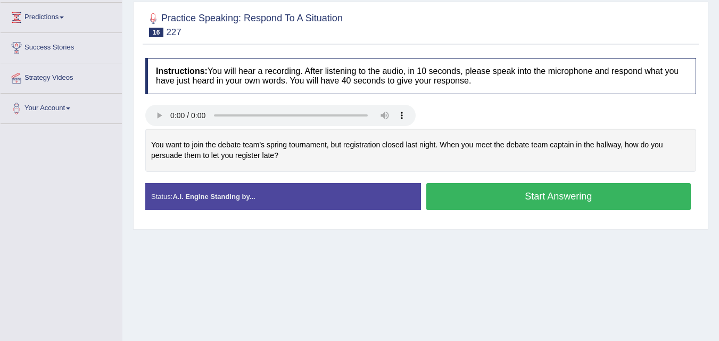
click at [452, 195] on button "Start Answering" at bounding box center [558, 196] width 265 height 27
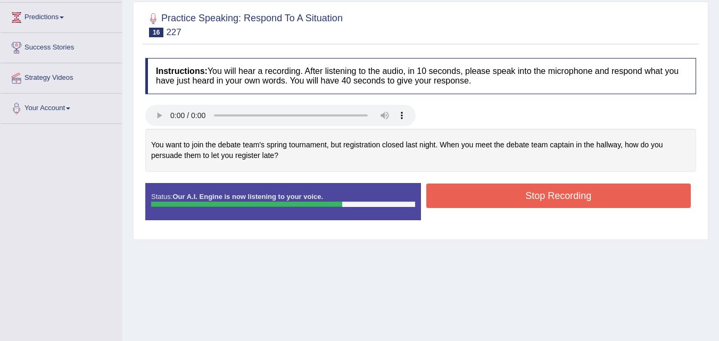
click at [453, 195] on button "Stop Recording" at bounding box center [558, 196] width 265 height 24
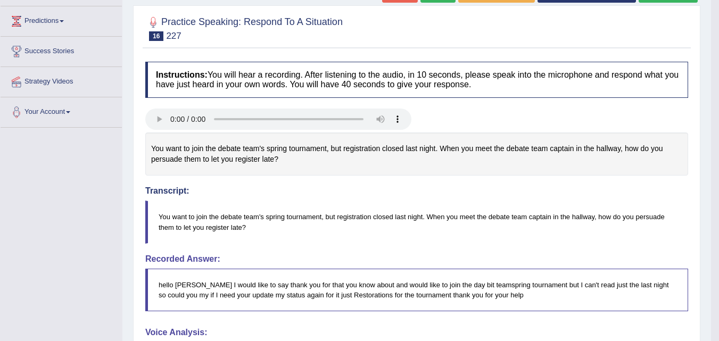
scroll to position [137, 0]
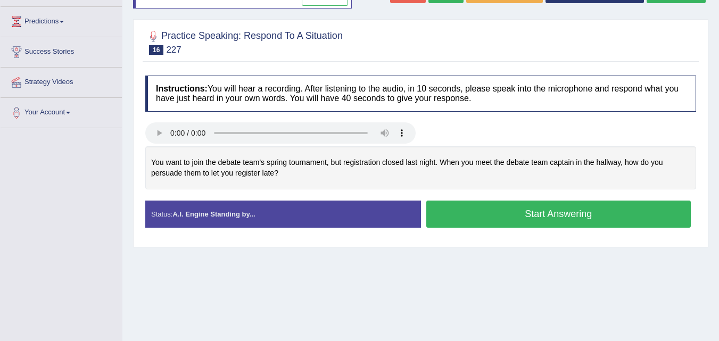
click at [453, 216] on button "Start Answering" at bounding box center [558, 214] width 265 height 27
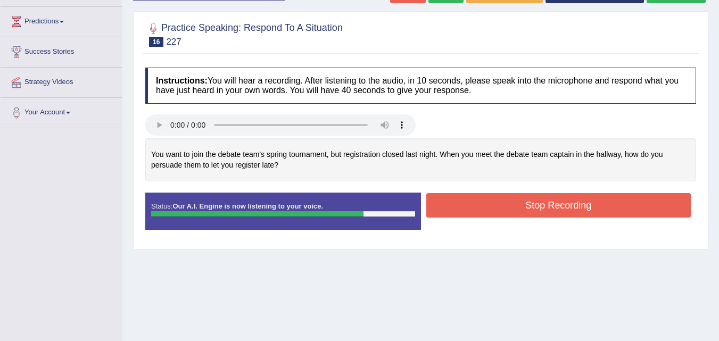
click at [453, 216] on button "Stop Recording" at bounding box center [558, 205] width 265 height 24
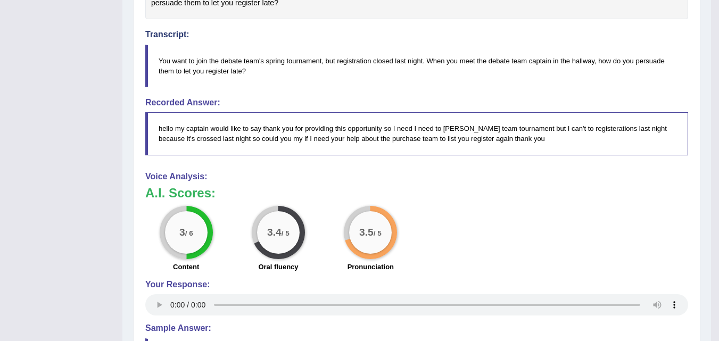
scroll to position [287, 0]
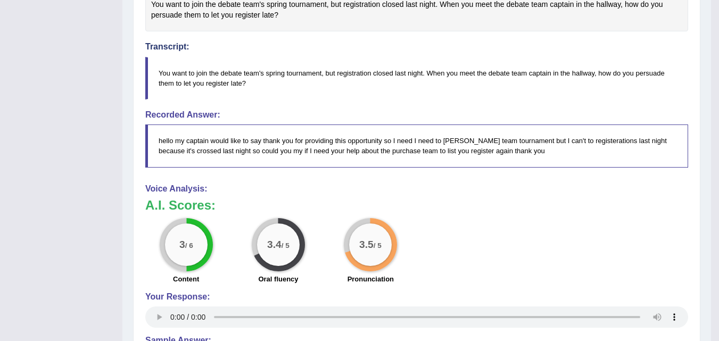
click at [501, 209] on h3 "A.I. Scores:" at bounding box center [416, 205] width 543 height 14
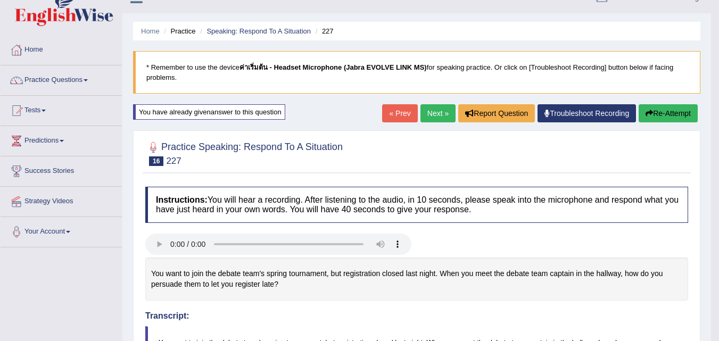
scroll to position [16, 0]
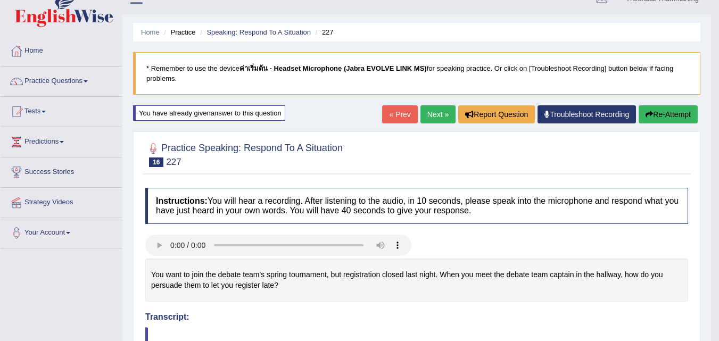
click at [654, 116] on button "Re-Attempt" at bounding box center [668, 114] width 59 height 18
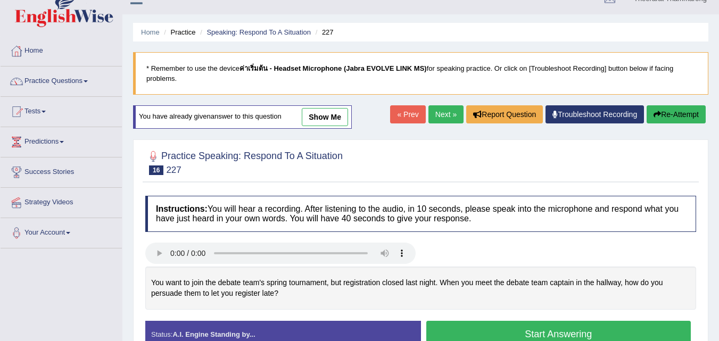
scroll to position [16, 0]
click at [451, 331] on button "Start Answering" at bounding box center [558, 334] width 265 height 27
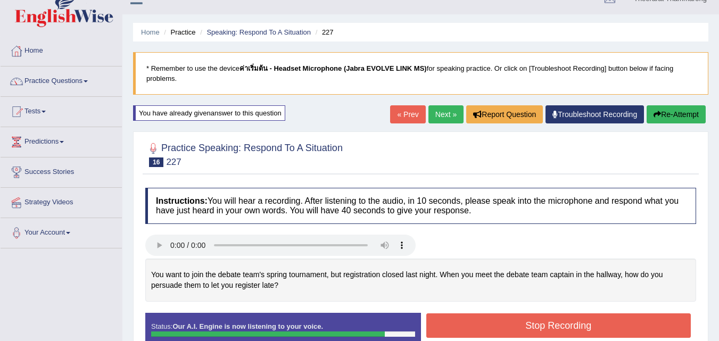
click at [451, 330] on button "Stop Recording" at bounding box center [558, 325] width 265 height 24
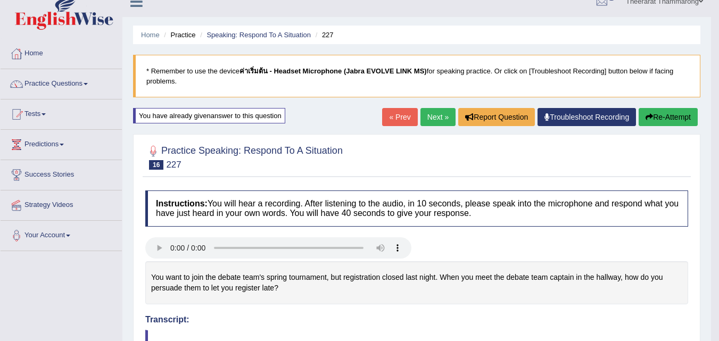
scroll to position [0, 0]
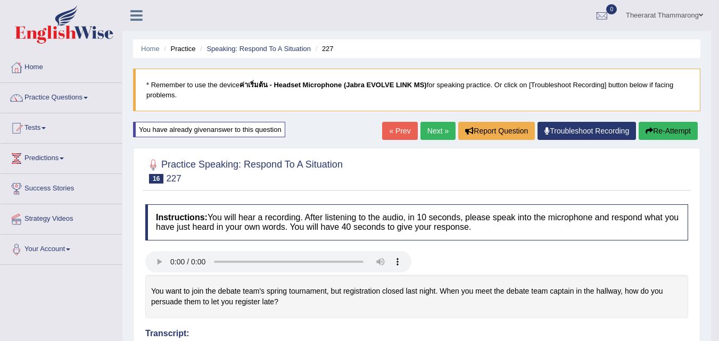
click at [430, 134] on link "Next »" at bounding box center [437, 131] width 35 height 18
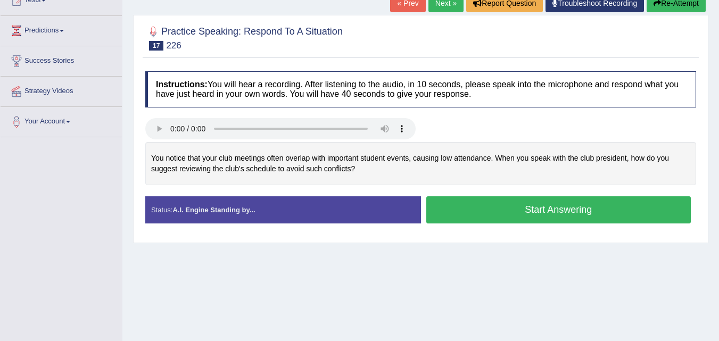
click at [466, 210] on button "Start Answering" at bounding box center [558, 209] width 265 height 27
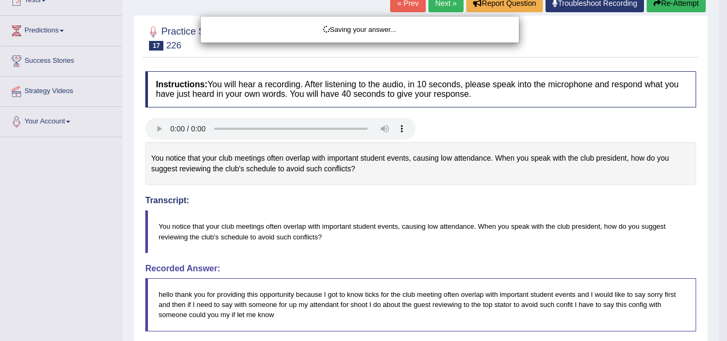
click at [465, 211] on div "Saving your answer..." at bounding box center [363, 170] width 727 height 341
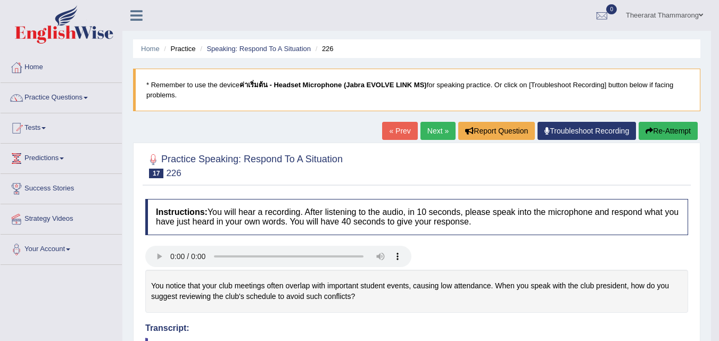
click at [662, 137] on button "Re-Attempt" at bounding box center [668, 131] width 59 height 18
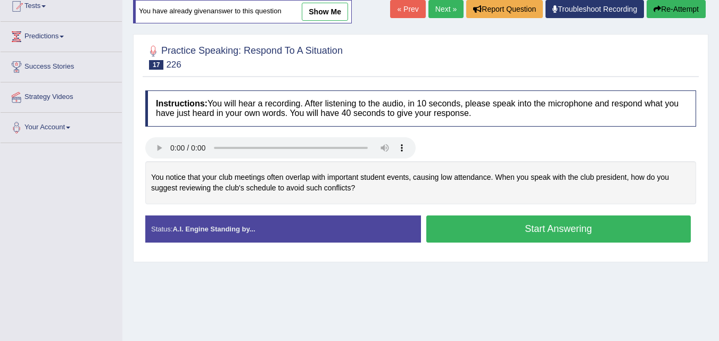
scroll to position [136, 0]
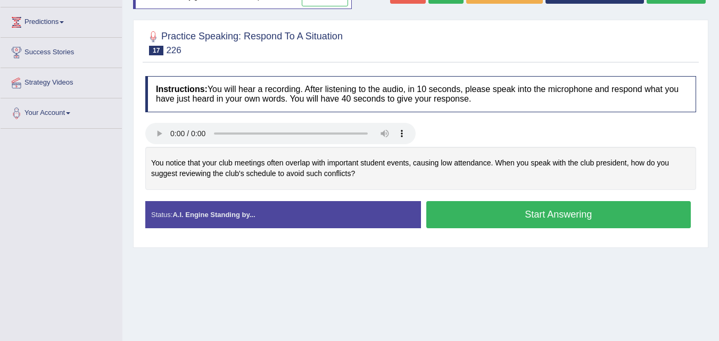
click at [482, 217] on button "Start Answering" at bounding box center [558, 214] width 265 height 27
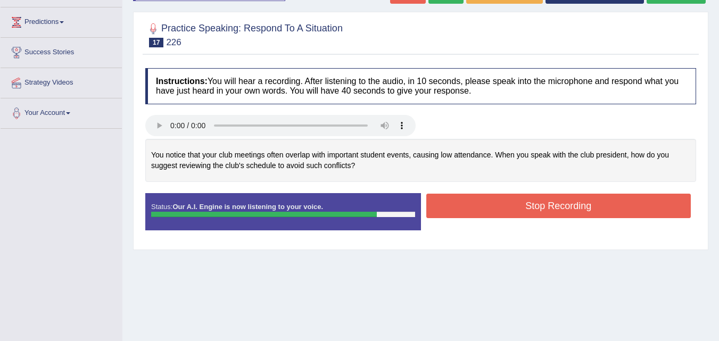
click at [493, 204] on button "Stop Recording" at bounding box center [558, 206] width 265 height 24
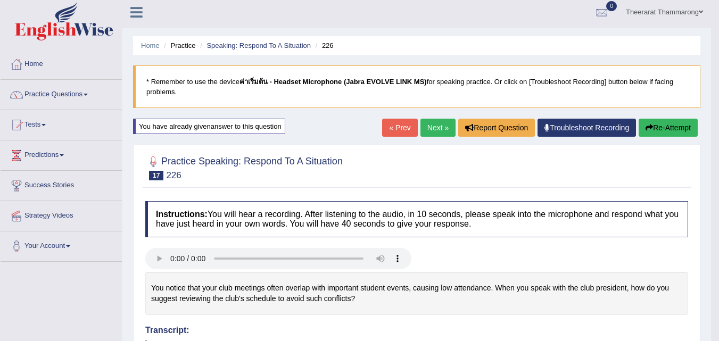
scroll to position [0, 0]
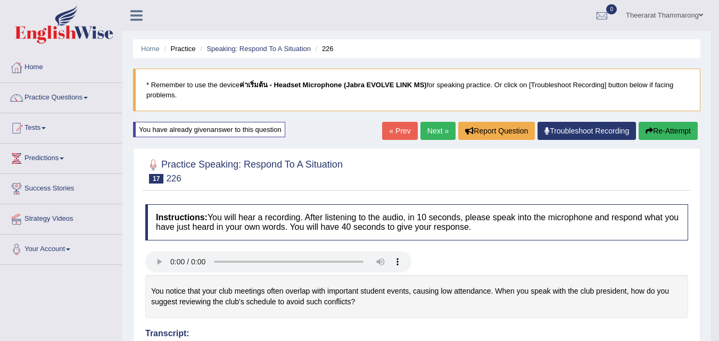
click at [437, 130] on link "Next »" at bounding box center [437, 131] width 35 height 18
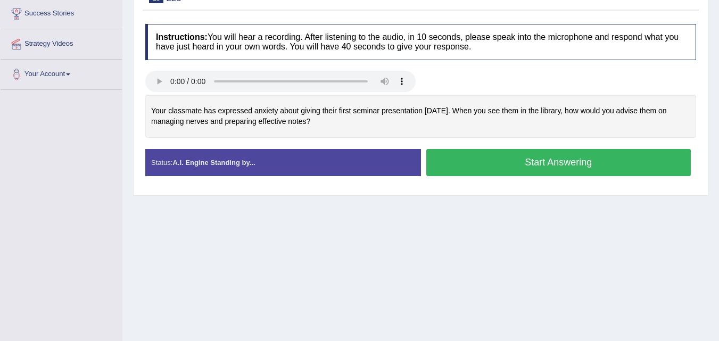
scroll to position [190, 0]
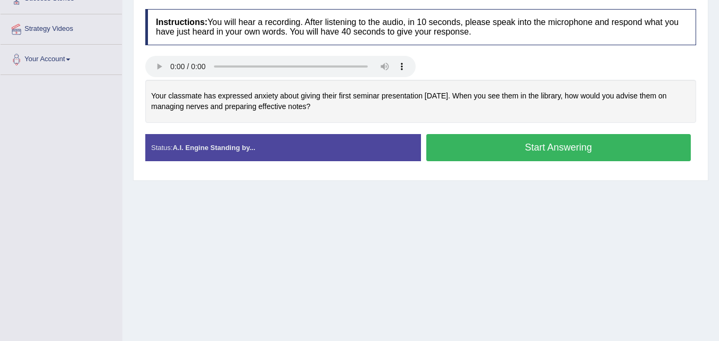
click at [475, 151] on button "Start Answering" at bounding box center [558, 147] width 265 height 27
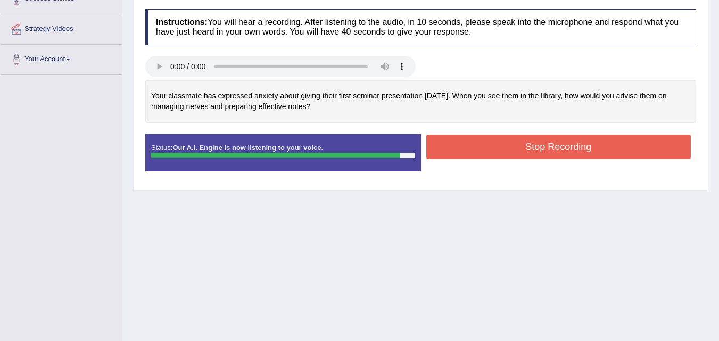
click at [483, 147] on button "Stop Recording" at bounding box center [558, 147] width 265 height 24
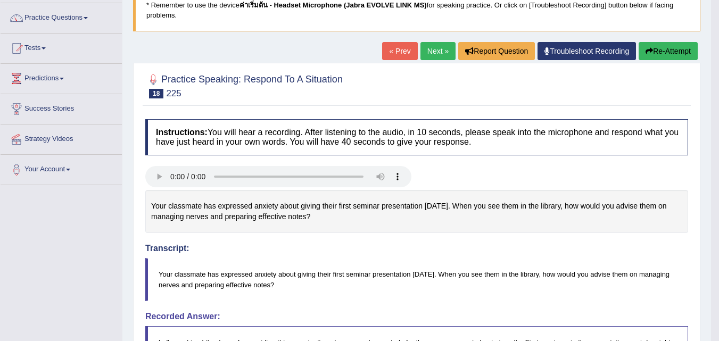
scroll to position [0, 0]
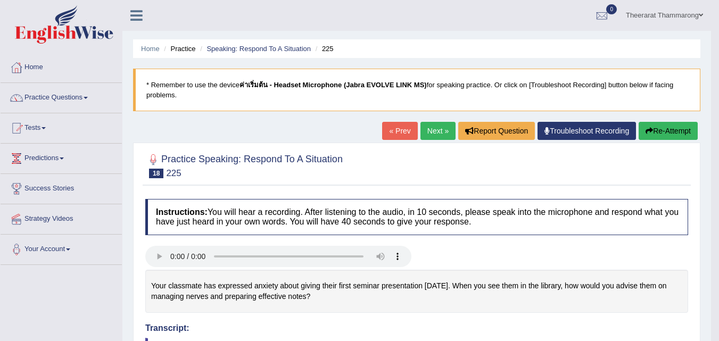
click at [434, 134] on link "Next »" at bounding box center [437, 131] width 35 height 18
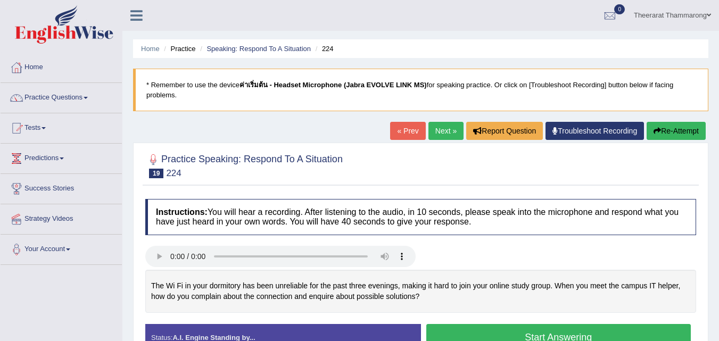
click at [66, 98] on link "Practice Questions" at bounding box center [61, 96] width 121 height 27
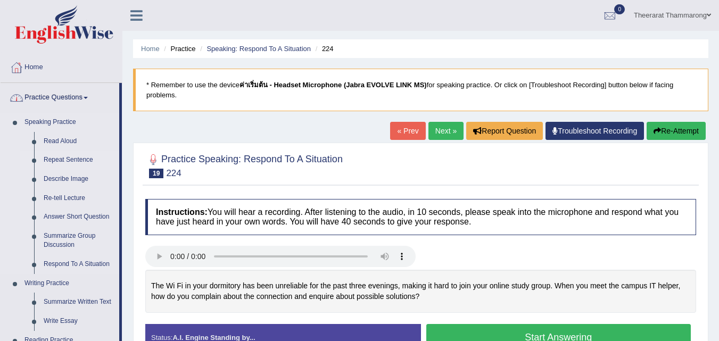
click at [85, 161] on link "Repeat Sentence" at bounding box center [79, 160] width 80 height 19
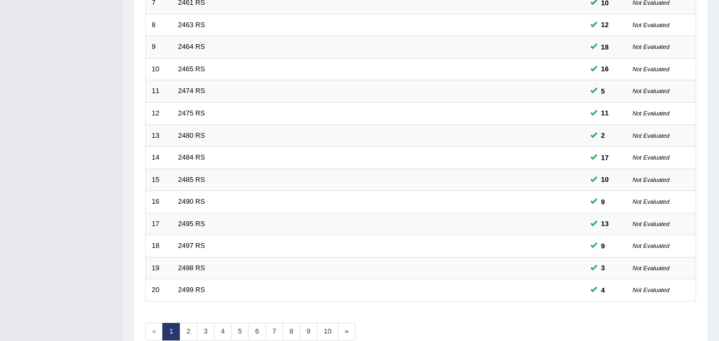
scroll to position [363, 0]
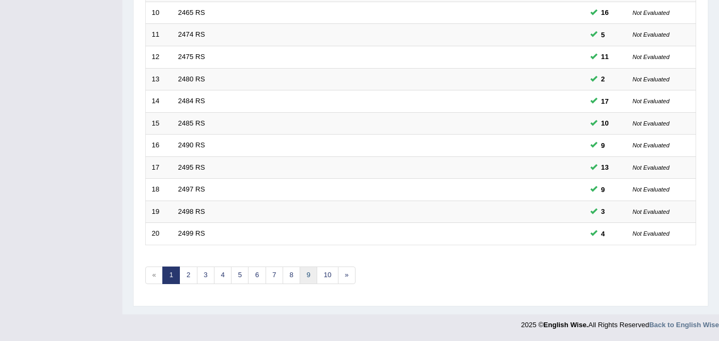
click at [312, 279] on link "9" at bounding box center [309, 276] width 18 height 18
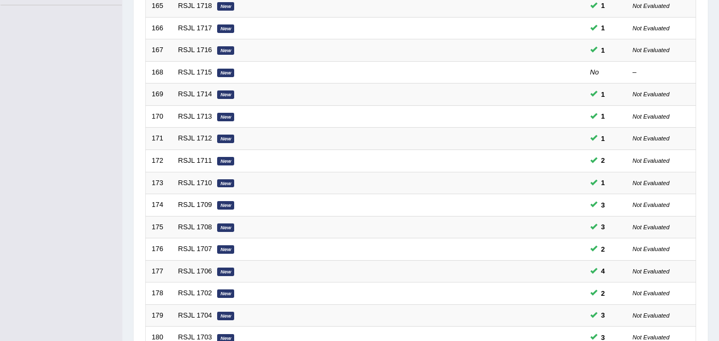
scroll to position [363, 0]
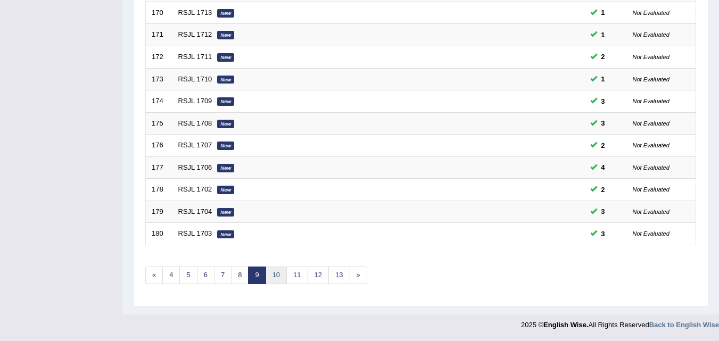
click at [270, 283] on link "10" at bounding box center [276, 276] width 21 height 18
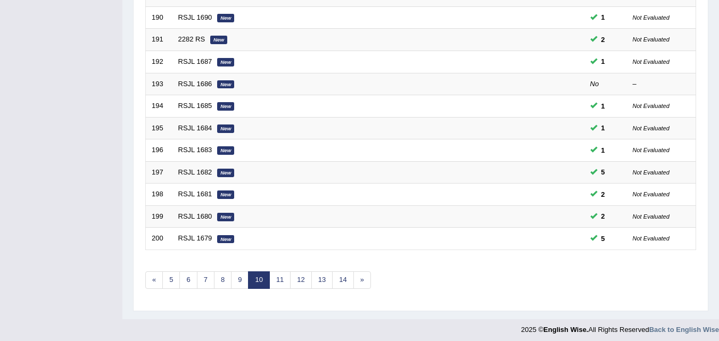
scroll to position [363, 0]
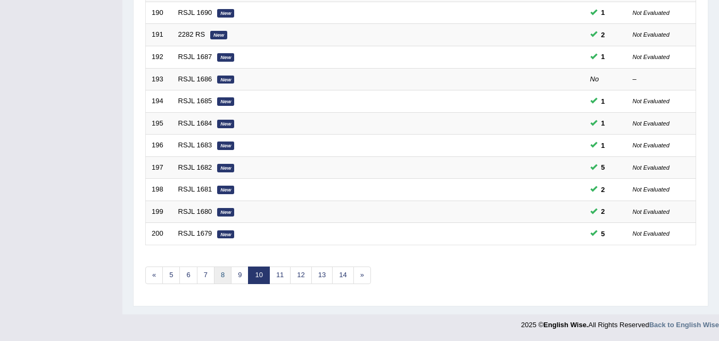
click at [223, 278] on link "8" at bounding box center [223, 276] width 18 height 18
click at [338, 278] on link "12" at bounding box center [335, 276] width 21 height 18
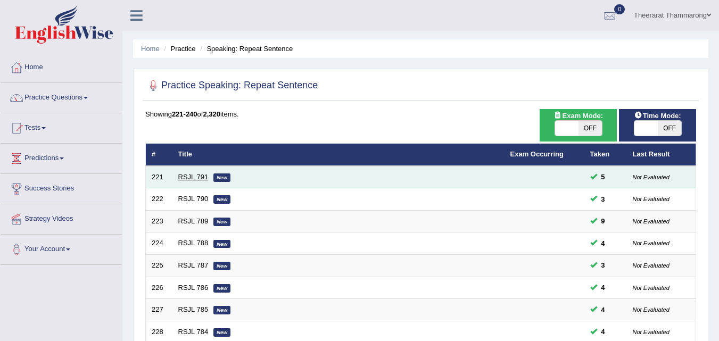
click at [189, 175] on link "RSJL 791" at bounding box center [193, 177] width 30 height 8
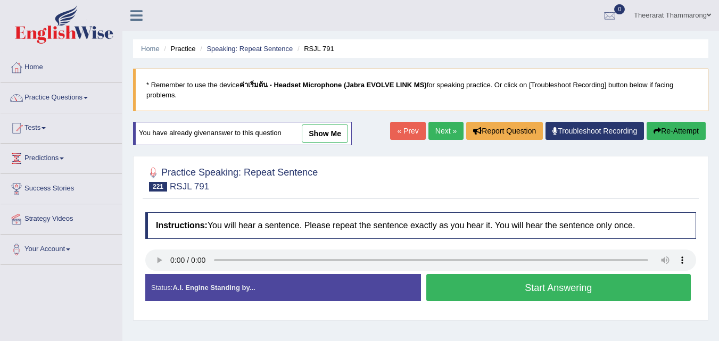
click at [474, 292] on button "Start Answering" at bounding box center [558, 287] width 265 height 27
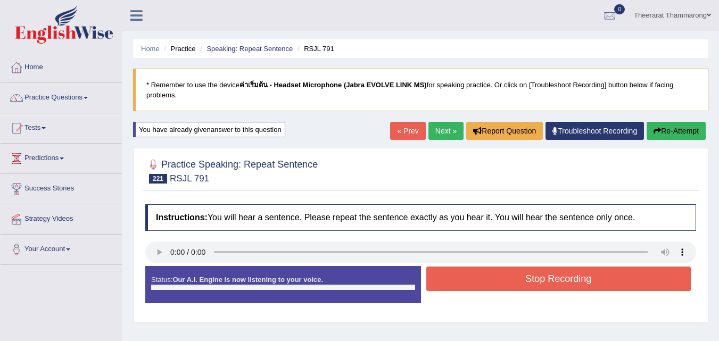
click at [477, 288] on button "Stop Recording" at bounding box center [558, 279] width 265 height 24
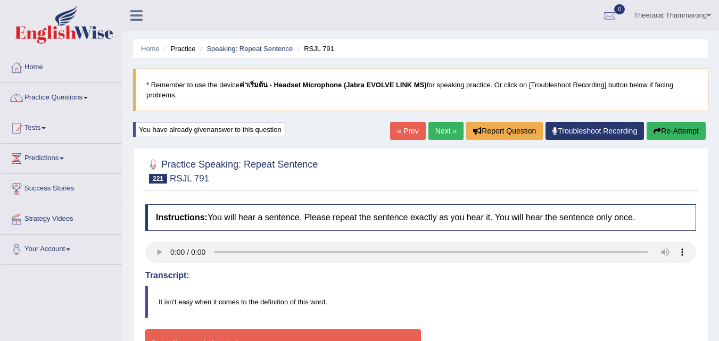
click at [681, 129] on button "Re-Attempt" at bounding box center [675, 131] width 59 height 18
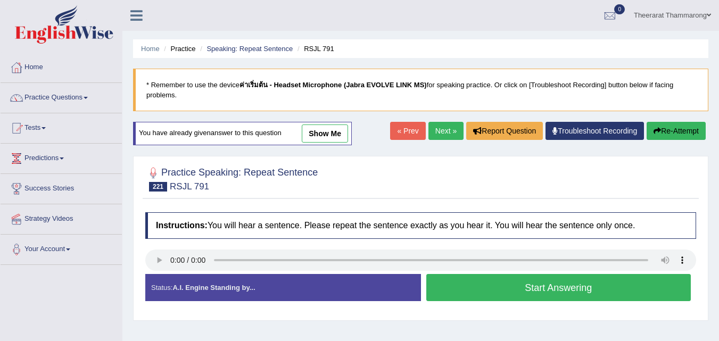
click at [501, 291] on button "Start Answering" at bounding box center [558, 287] width 265 height 27
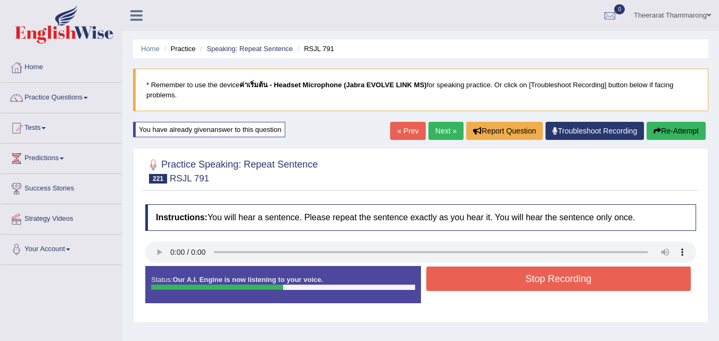
click at [491, 279] on button "Stop Recording" at bounding box center [558, 279] width 265 height 24
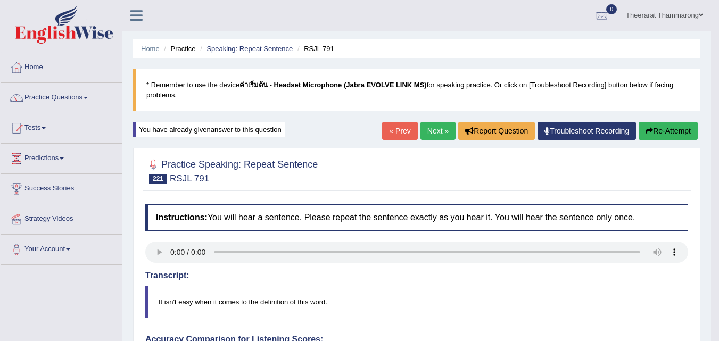
click at [651, 134] on button "Re-Attempt" at bounding box center [668, 131] width 59 height 18
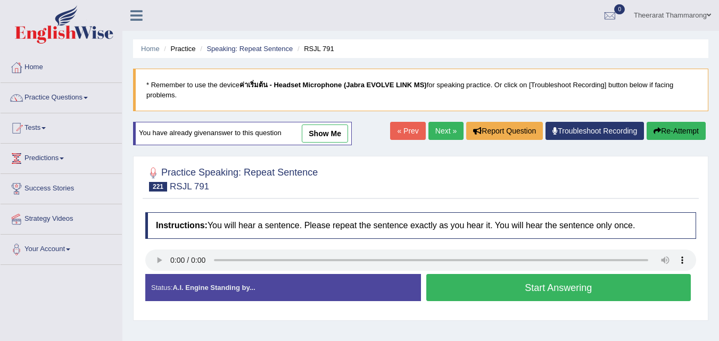
click at [443, 136] on link "Next »" at bounding box center [445, 131] width 35 height 18
click at [502, 291] on button "Start Answering" at bounding box center [558, 287] width 265 height 27
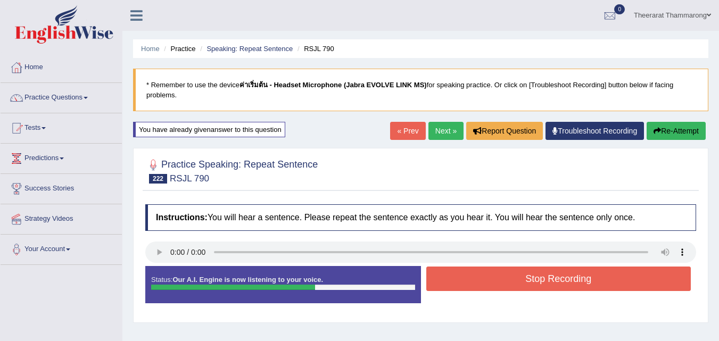
click at [503, 276] on button "Stop Recording" at bounding box center [558, 279] width 265 height 24
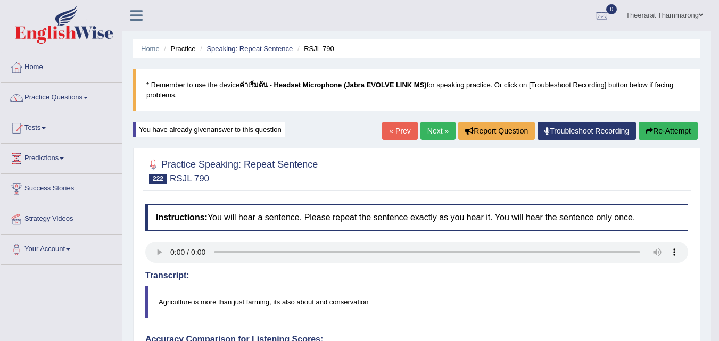
click at [432, 138] on link "Next »" at bounding box center [437, 131] width 35 height 18
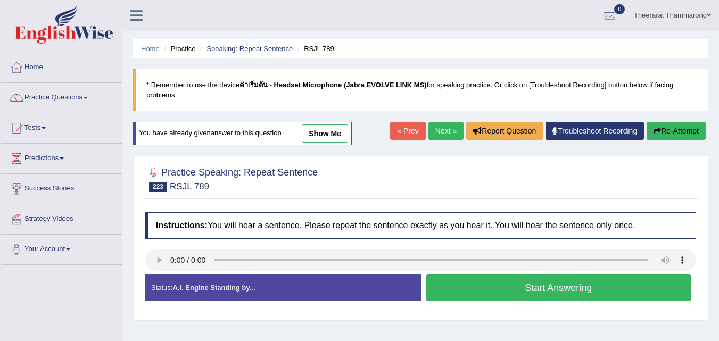
click at [496, 289] on button "Start Answering" at bounding box center [558, 287] width 265 height 27
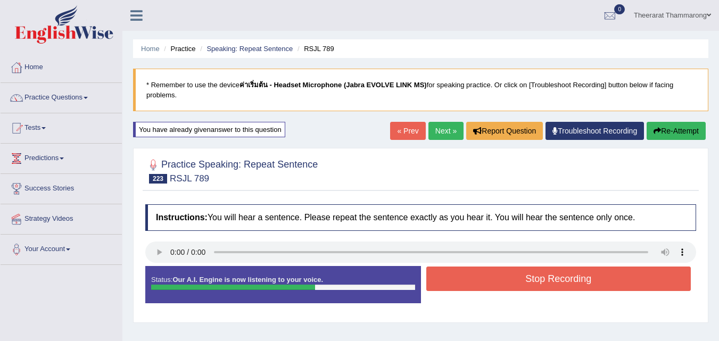
click at [482, 270] on button "Stop Recording" at bounding box center [558, 279] width 265 height 24
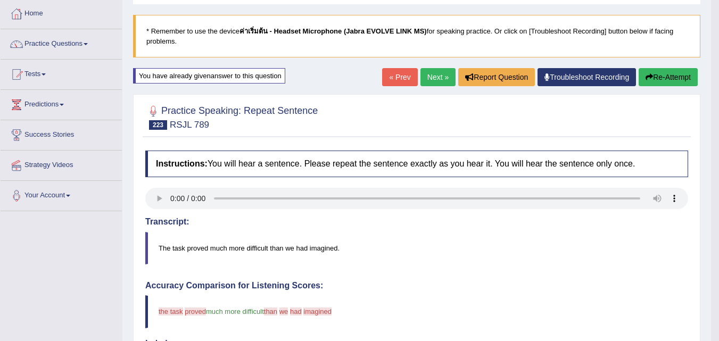
scroll to position [57, 0]
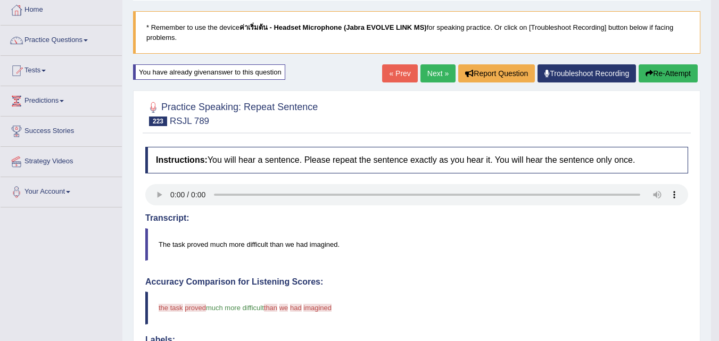
click at [678, 81] on button "Re-Attempt" at bounding box center [668, 73] width 59 height 18
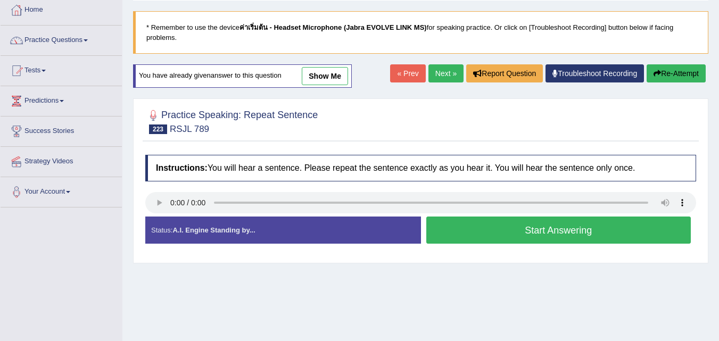
click at [484, 234] on button "Start Answering" at bounding box center [558, 230] width 265 height 27
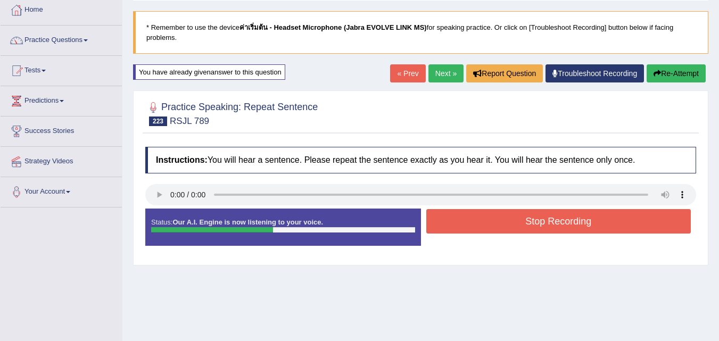
click at [495, 226] on button "Stop Recording" at bounding box center [558, 221] width 265 height 24
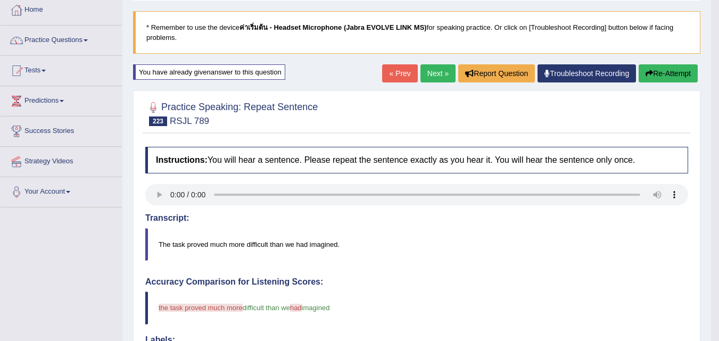
click at [667, 72] on button "Re-Attempt" at bounding box center [668, 73] width 59 height 18
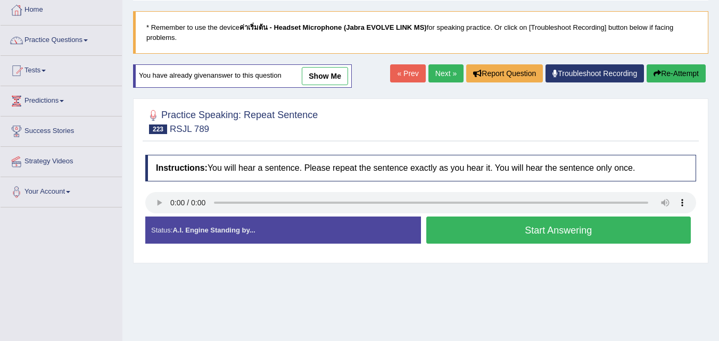
click at [474, 233] on button "Start Answering" at bounding box center [558, 230] width 265 height 27
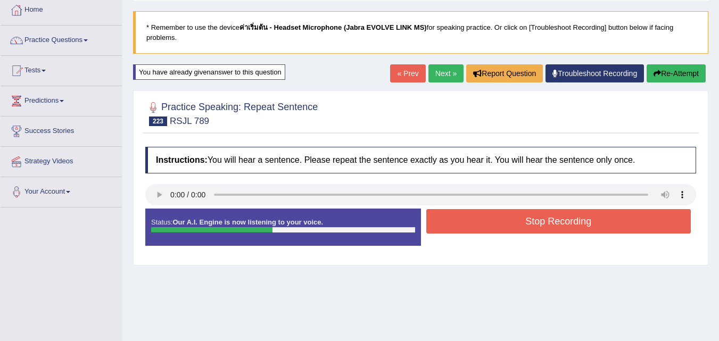
click at [469, 219] on button "Stop Recording" at bounding box center [558, 221] width 265 height 24
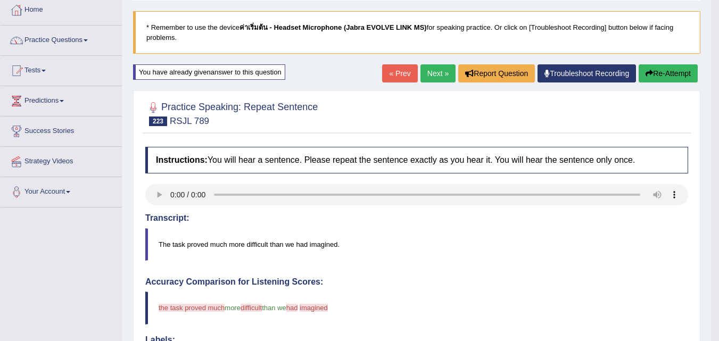
click at [664, 78] on button "Re-Attempt" at bounding box center [668, 73] width 59 height 18
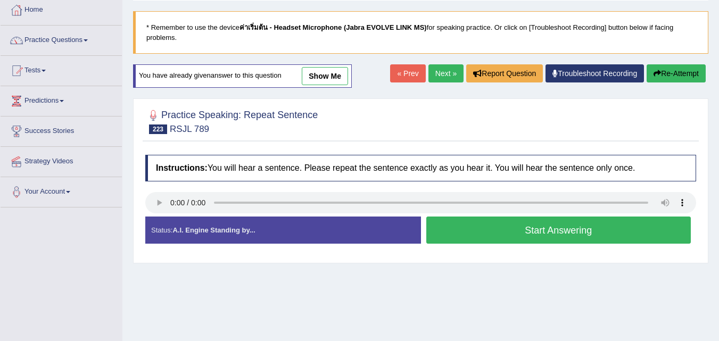
click at [496, 242] on button "Start Answering" at bounding box center [558, 230] width 265 height 27
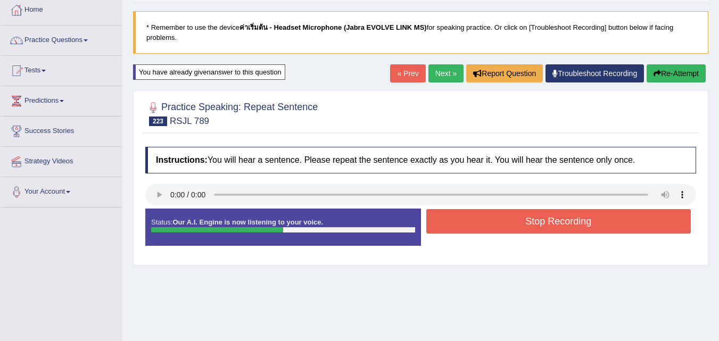
click at [494, 225] on button "Stop Recording" at bounding box center [558, 221] width 265 height 24
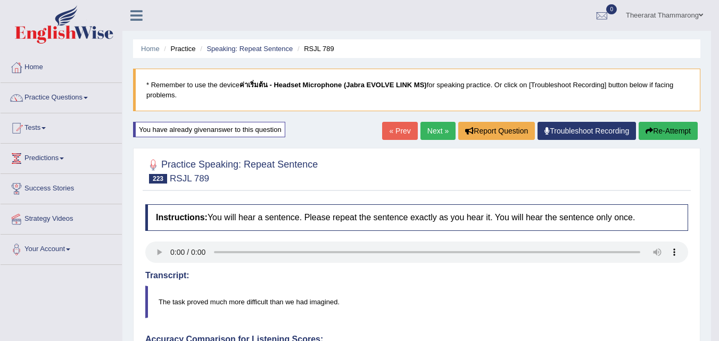
click at [675, 131] on button "Re-Attempt" at bounding box center [668, 131] width 59 height 18
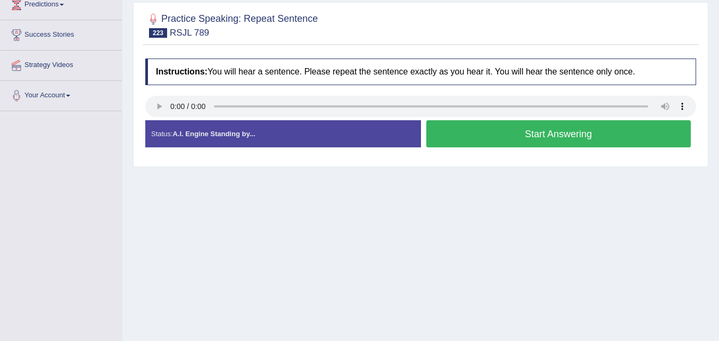
click at [531, 136] on button "Start Answering" at bounding box center [558, 133] width 265 height 27
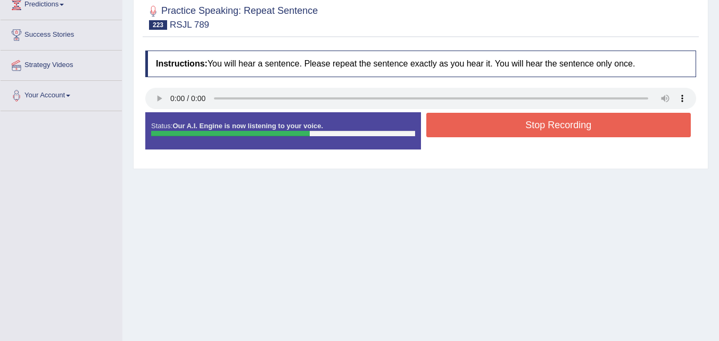
click at [507, 127] on button "Stop Recording" at bounding box center [558, 125] width 265 height 24
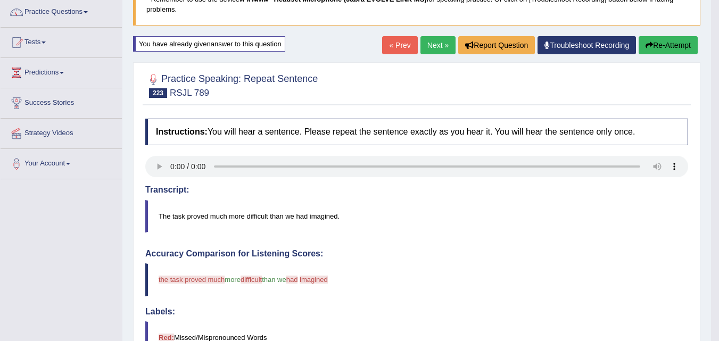
scroll to position [71, 0]
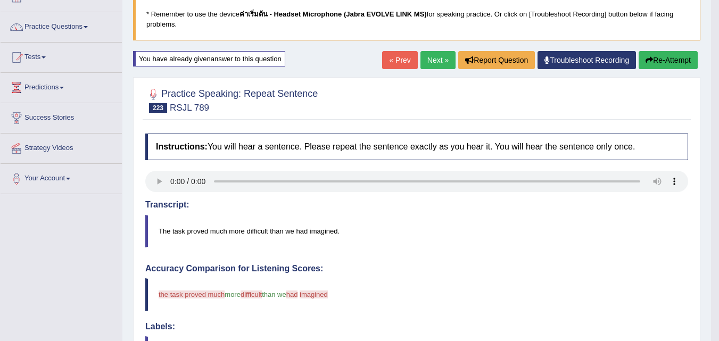
click at [649, 68] on button "Re-Attempt" at bounding box center [668, 60] width 59 height 18
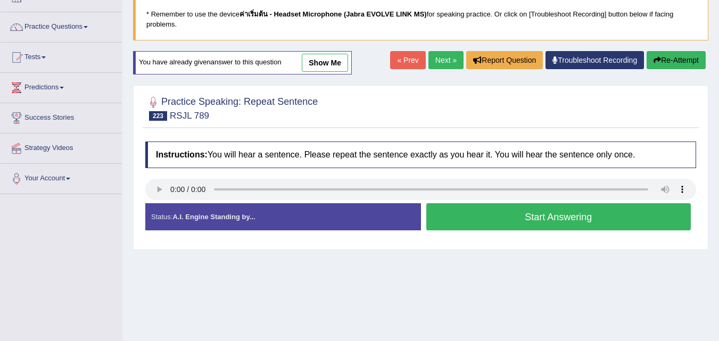
scroll to position [71, 0]
click at [508, 219] on button "Start Answering" at bounding box center [558, 216] width 265 height 27
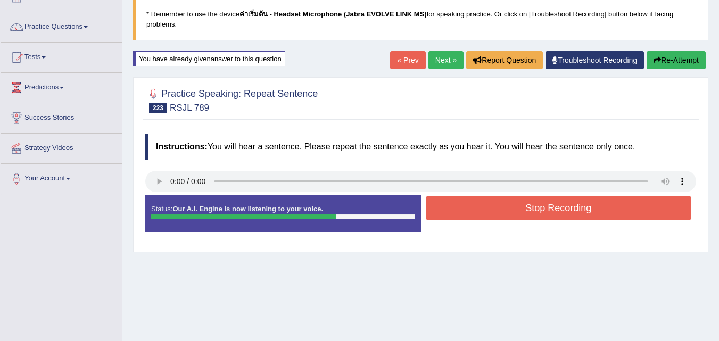
click at [491, 203] on button "Stop Recording" at bounding box center [558, 208] width 265 height 24
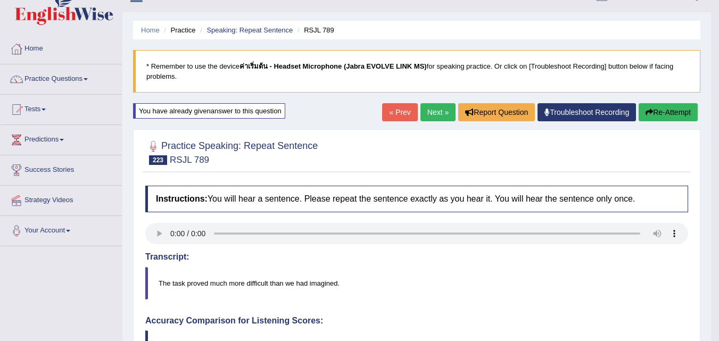
scroll to position [7, 0]
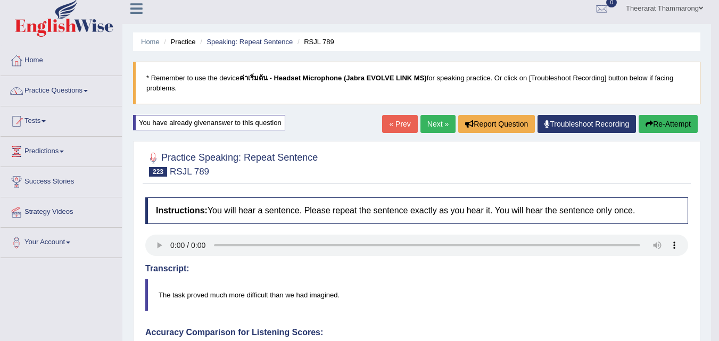
click at [430, 127] on link "Next »" at bounding box center [437, 124] width 35 height 18
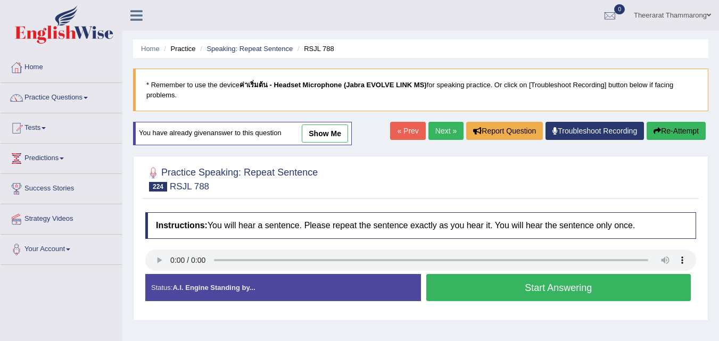
click at [489, 289] on button "Start Answering" at bounding box center [558, 287] width 265 height 27
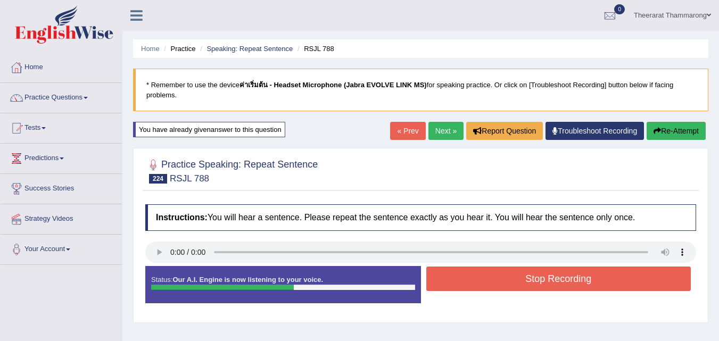
click at [496, 279] on button "Stop Recording" at bounding box center [558, 279] width 265 height 24
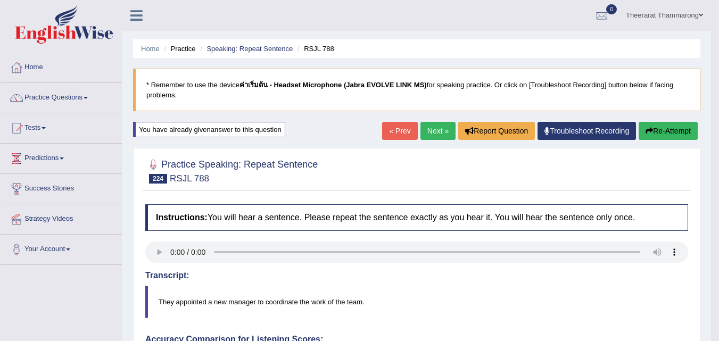
click at [665, 134] on button "Re-Attempt" at bounding box center [668, 131] width 59 height 18
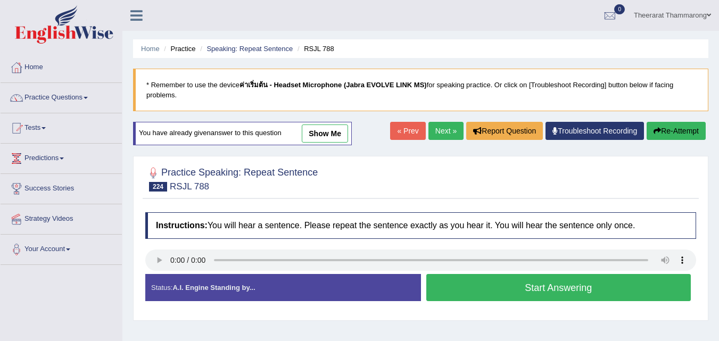
click at [513, 288] on button "Start Answering" at bounding box center [558, 287] width 265 height 27
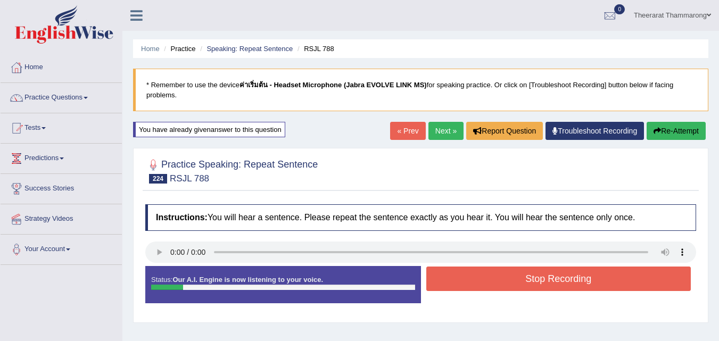
click at [512, 275] on button "Stop Recording" at bounding box center [558, 279] width 265 height 24
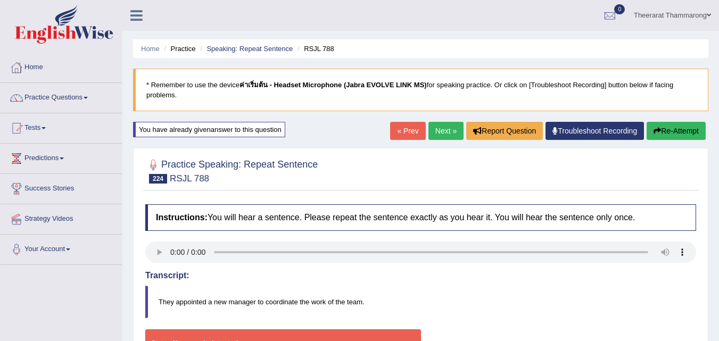
click at [441, 130] on link "Next »" at bounding box center [445, 131] width 35 height 18
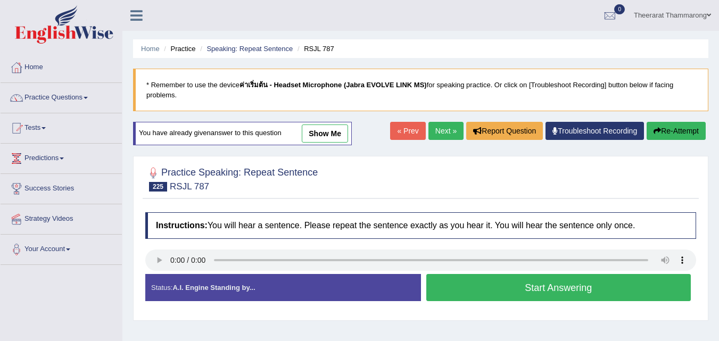
click at [498, 286] on button "Start Answering" at bounding box center [558, 287] width 265 height 27
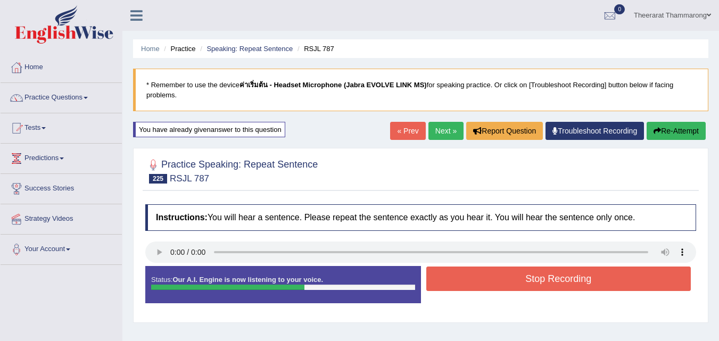
click at [486, 281] on button "Stop Recording" at bounding box center [558, 279] width 265 height 24
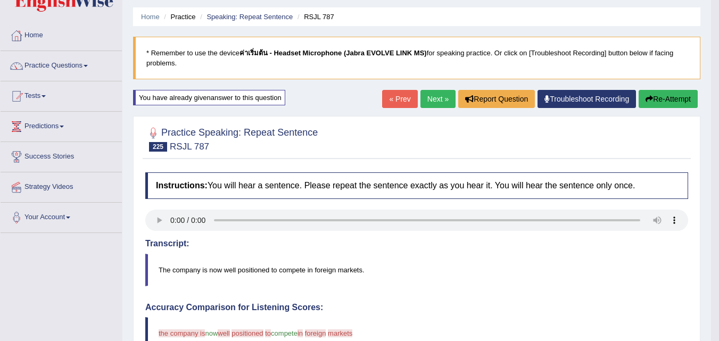
scroll to position [28, 0]
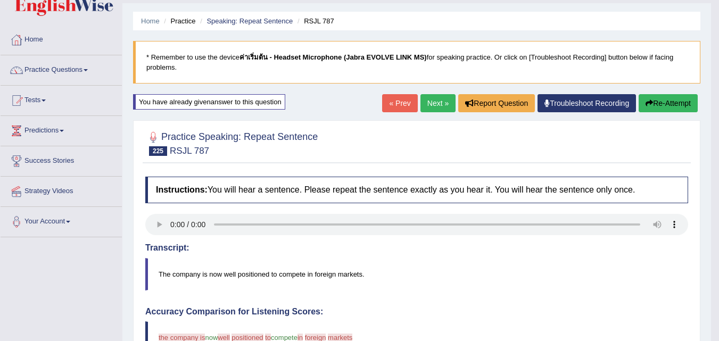
click at [668, 99] on button "Re-Attempt" at bounding box center [668, 103] width 59 height 18
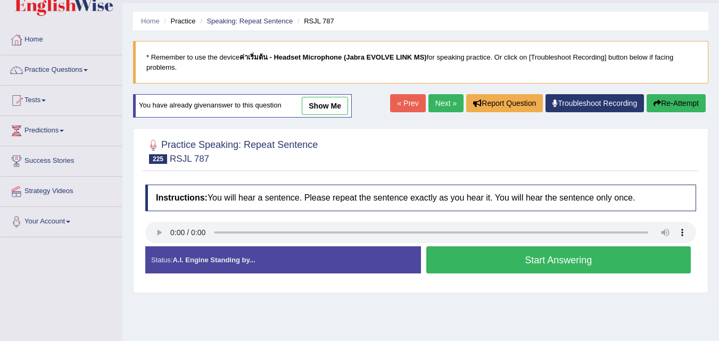
click at [66, 68] on link "Practice Questions" at bounding box center [61, 68] width 121 height 27
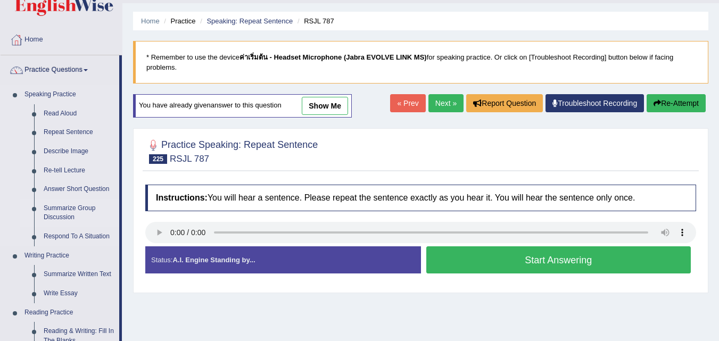
click at [54, 206] on link "Summarize Group Discussion" at bounding box center [79, 213] width 80 height 28
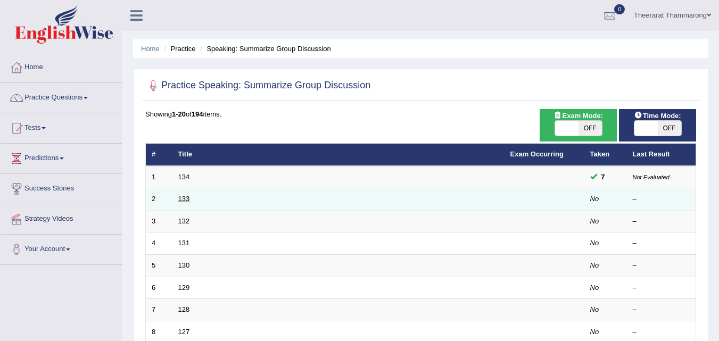
click at [183, 200] on link "133" at bounding box center [184, 199] width 12 height 8
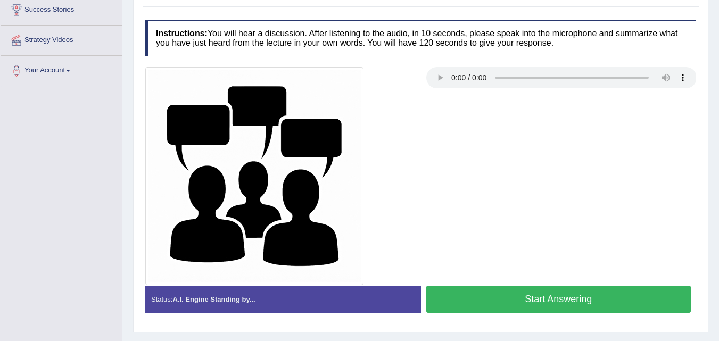
scroll to position [190, 0]
